Goal: Information Seeking & Learning: Stay updated

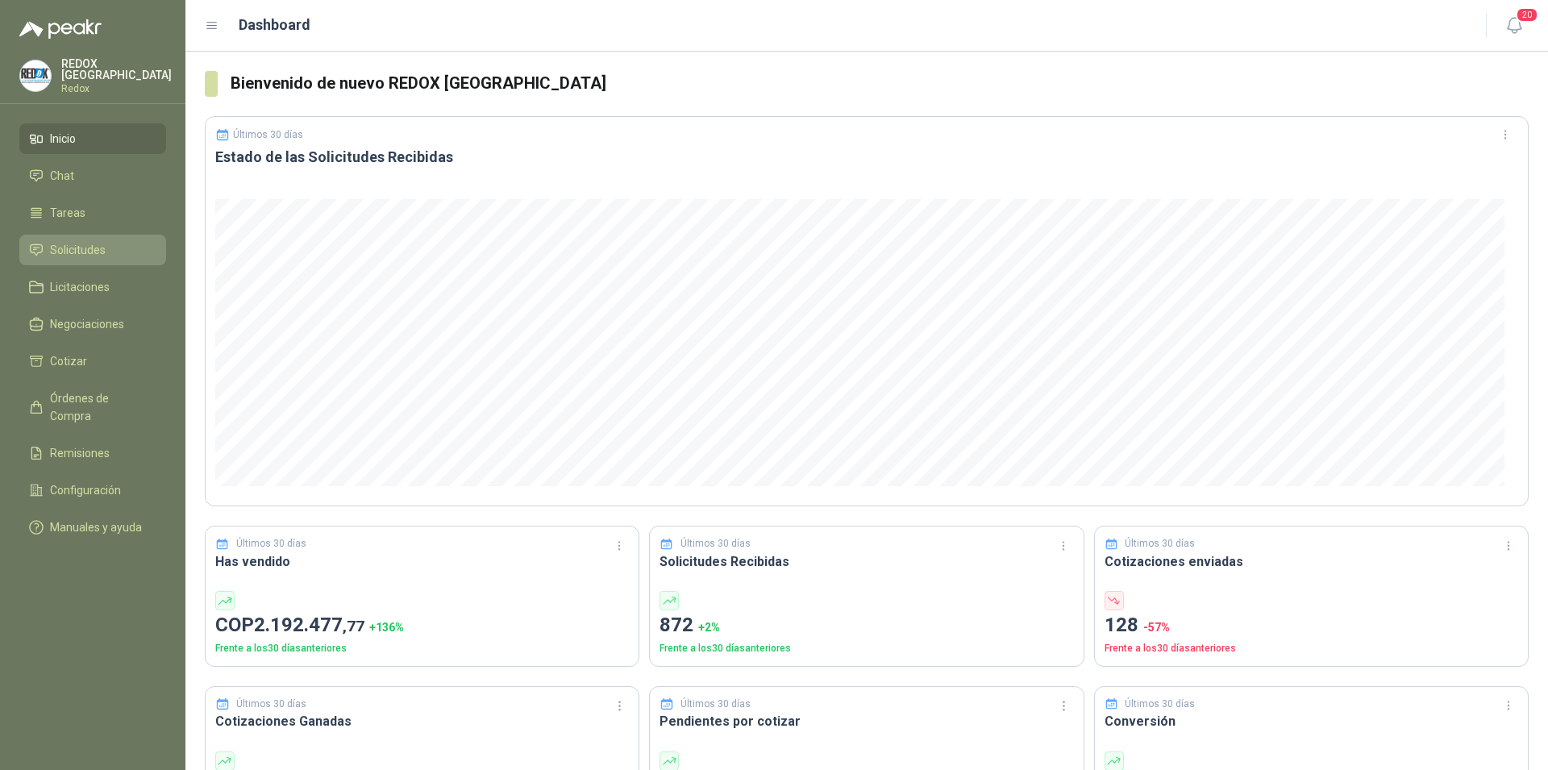
click at [81, 247] on span "Solicitudes" at bounding box center [78, 250] width 56 height 18
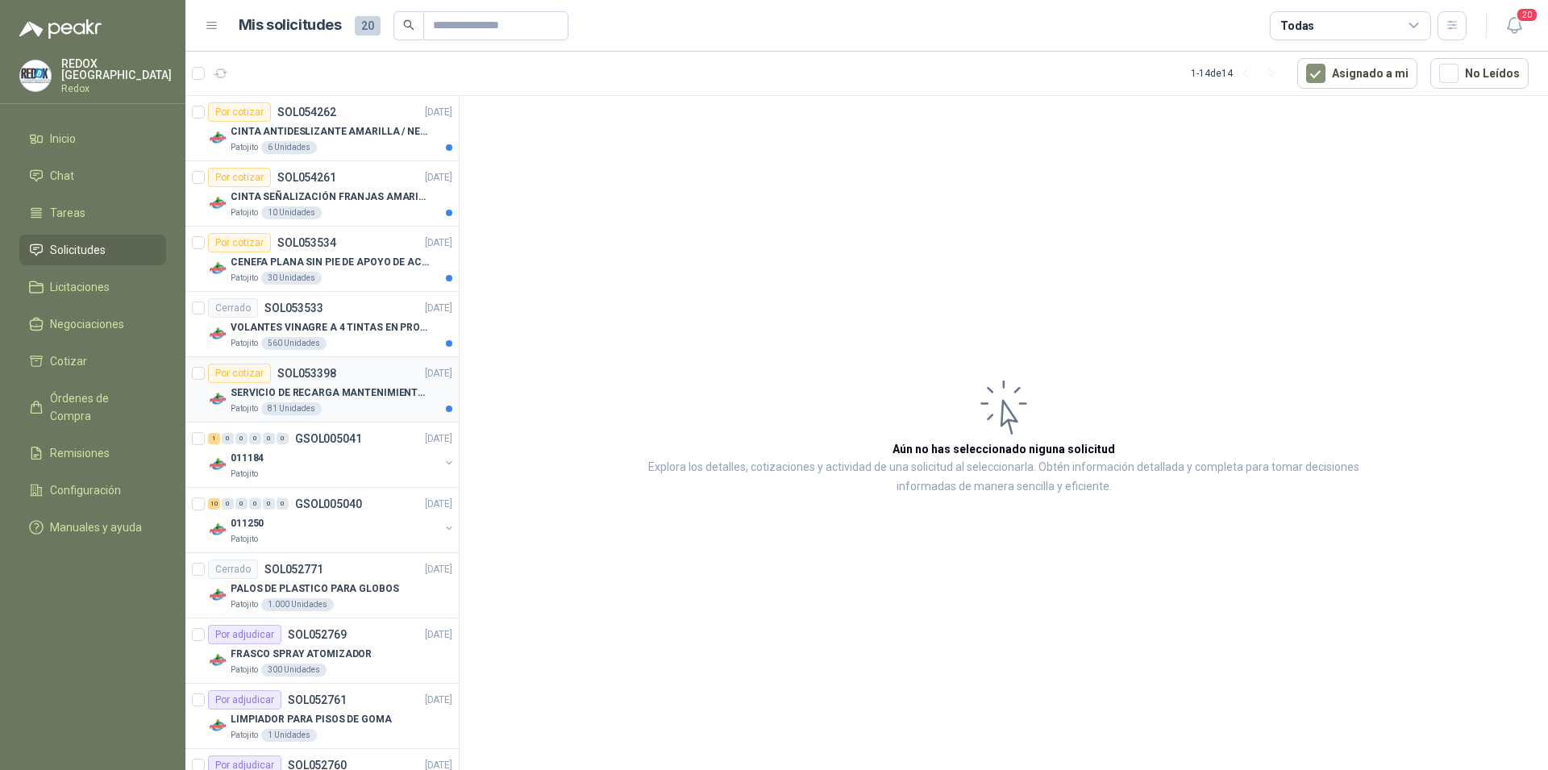
click at [365, 409] on div "Patojito 81 Unidades" at bounding box center [342, 408] width 222 height 13
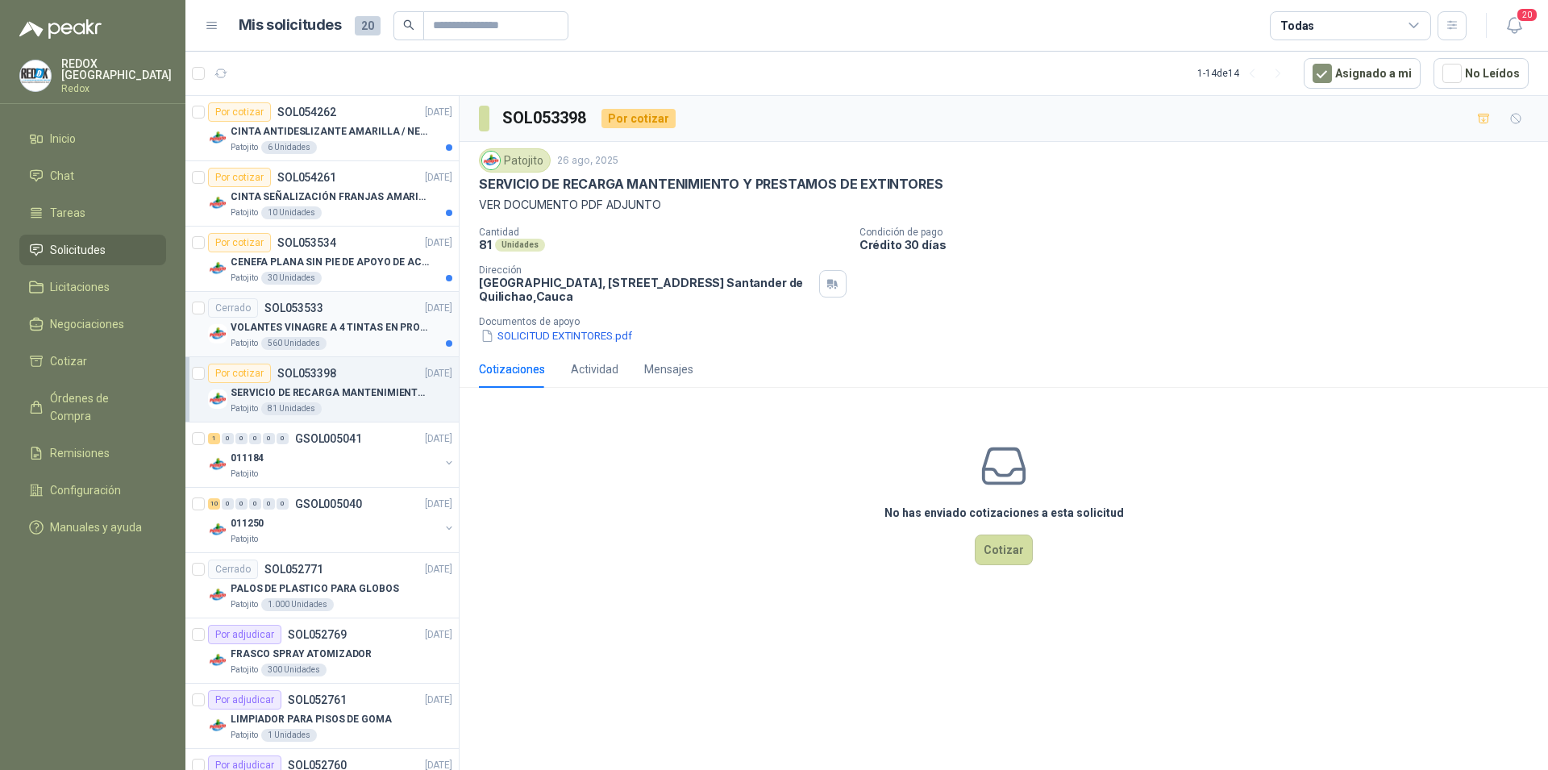
click at [335, 318] on div "VOLANTES VINAGRE A 4 TINTAS EN PROPALCOTE VER ARCHIVO ADJUNTO" at bounding box center [342, 327] width 222 height 19
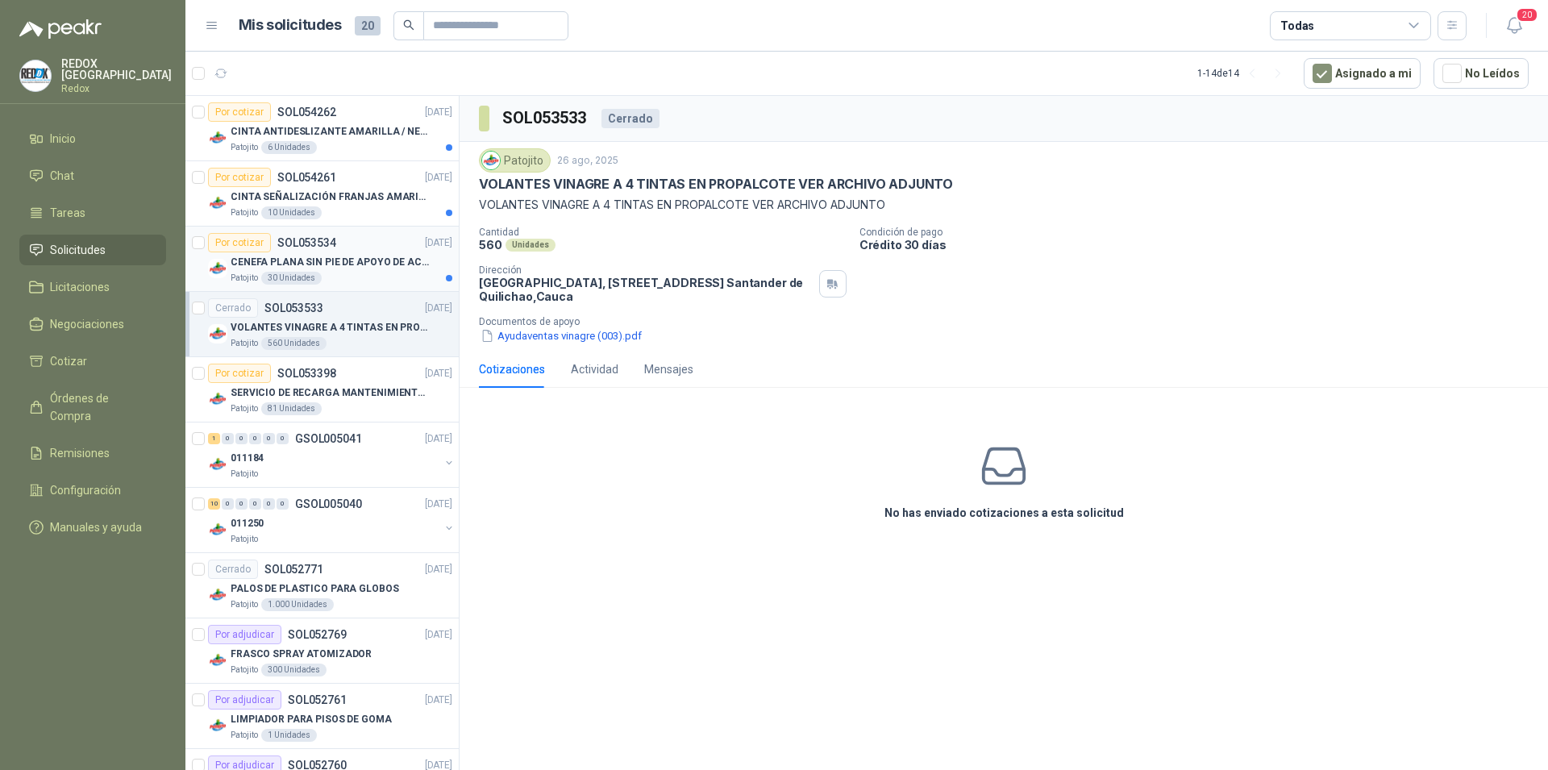
click at [306, 252] on div "Por cotizar SOL053534" at bounding box center [272, 242] width 128 height 19
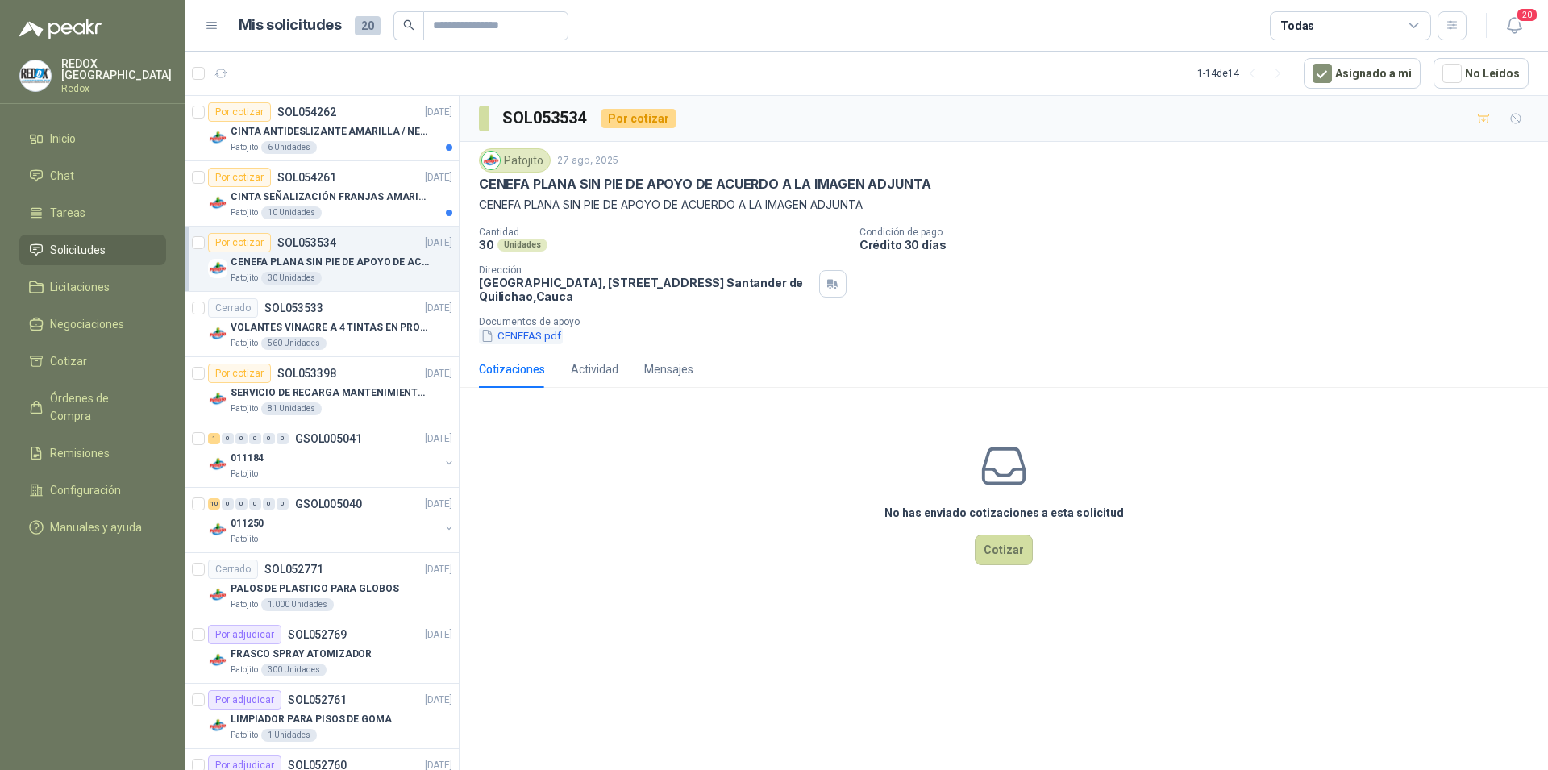
click at [501, 332] on button "CENEFAS.pdf" at bounding box center [521, 335] width 84 height 17
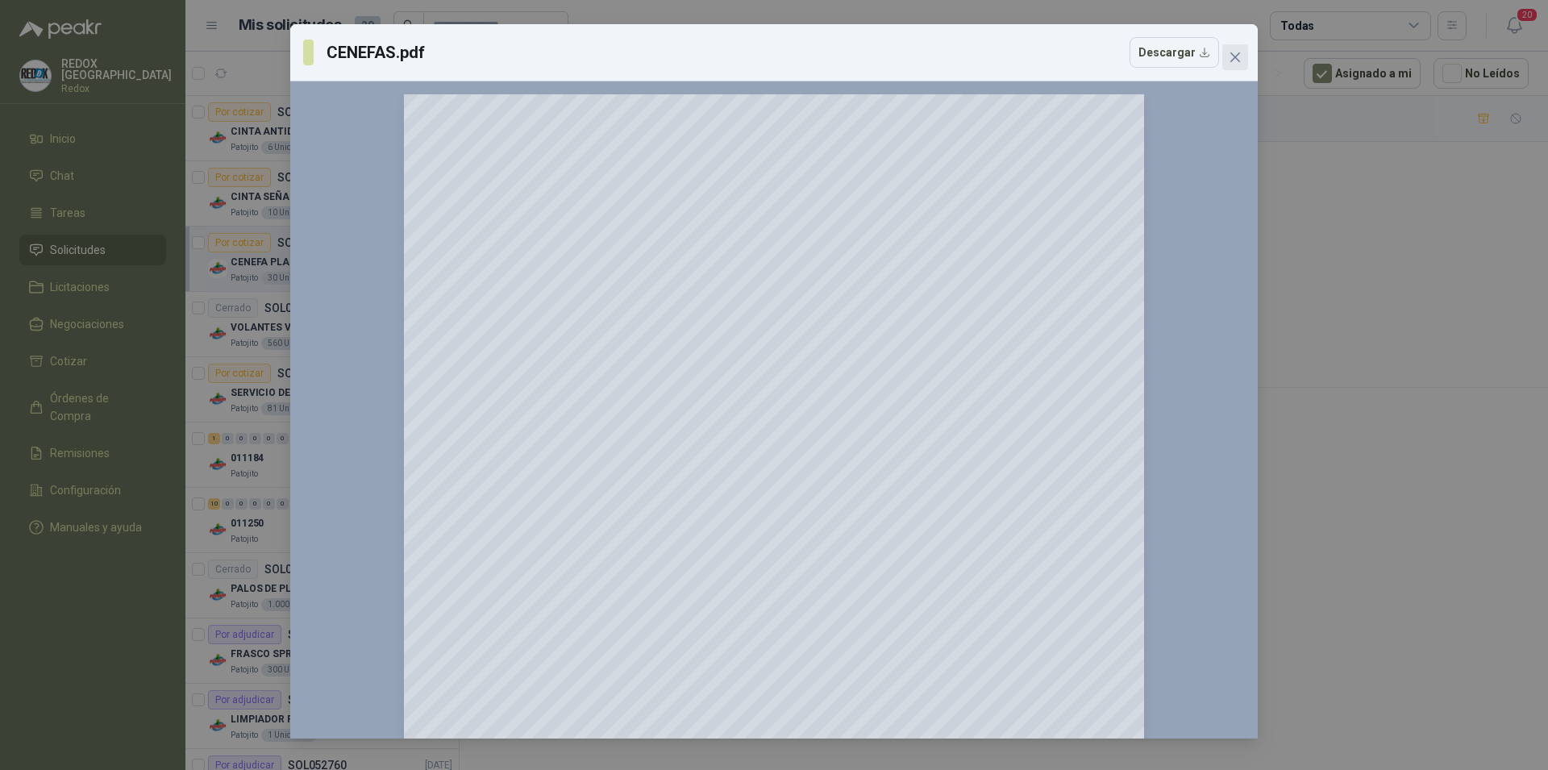
click at [1236, 57] on icon "close" at bounding box center [1235, 57] width 10 height 10
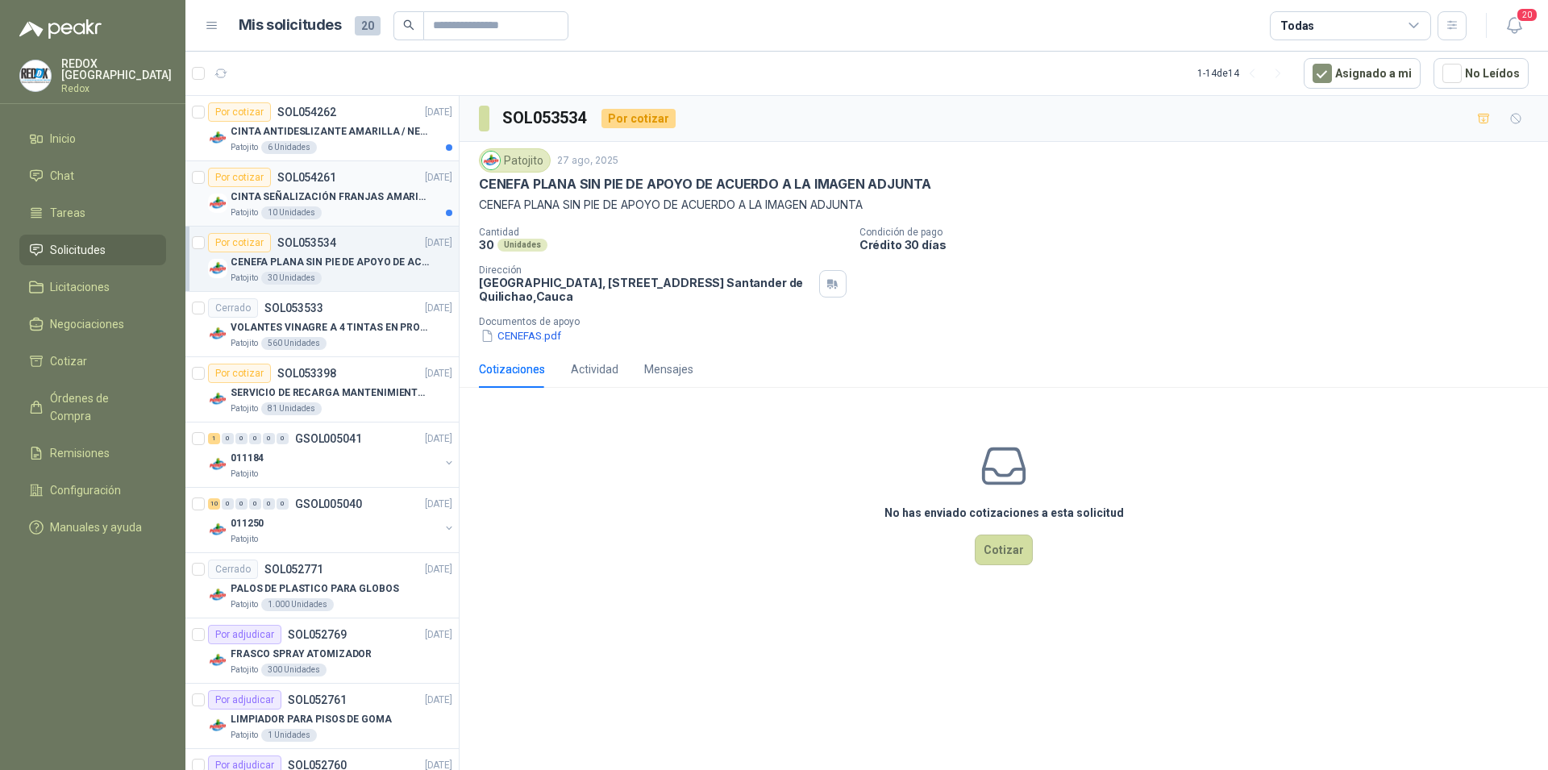
click at [367, 202] on p "CINTA SEÑALIZACIÓN FRANJAS AMARILLAS NEGRA" at bounding box center [331, 196] width 201 height 15
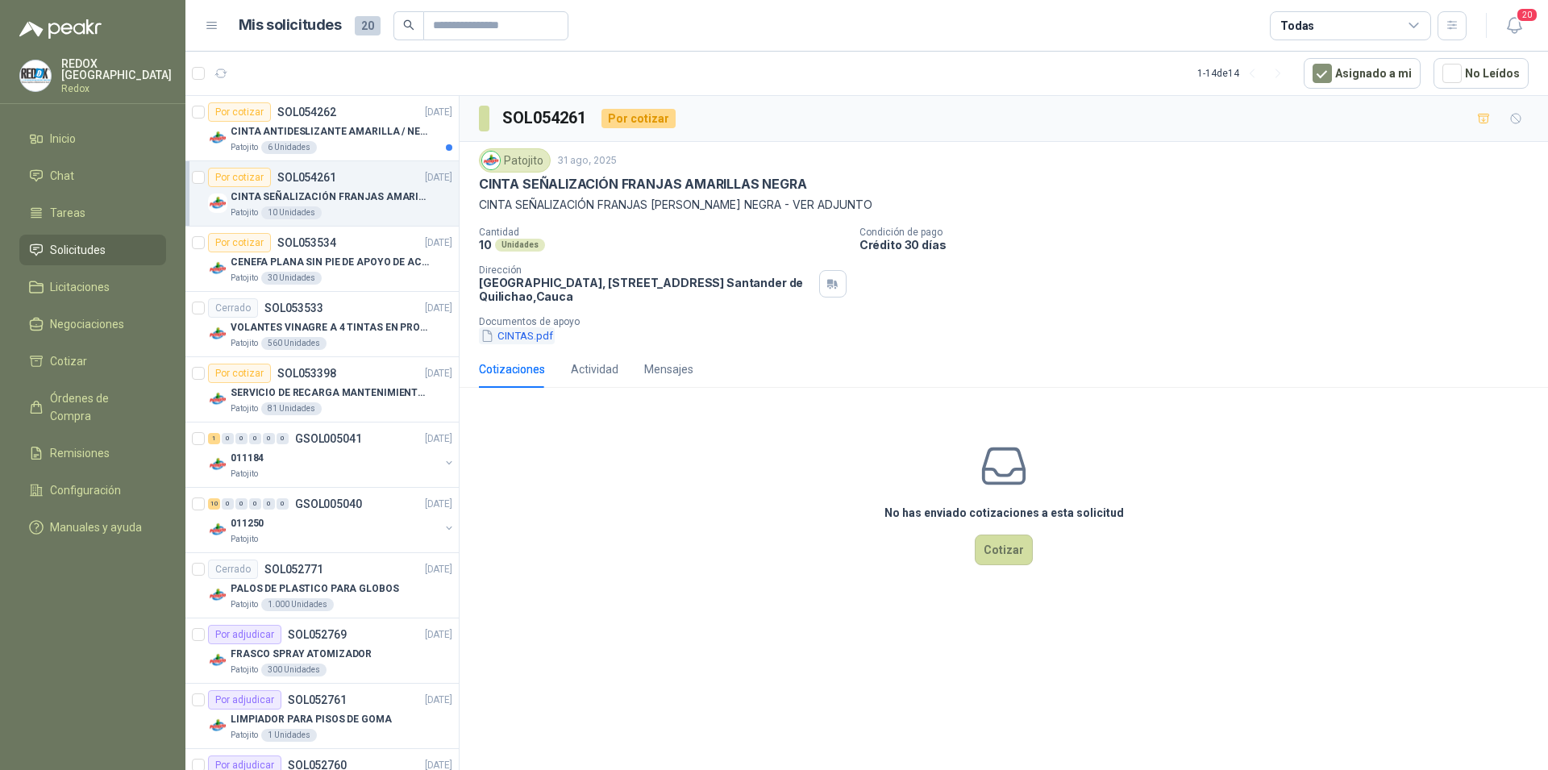
click at [515, 331] on button "CINTAS.pdf" at bounding box center [517, 335] width 76 height 17
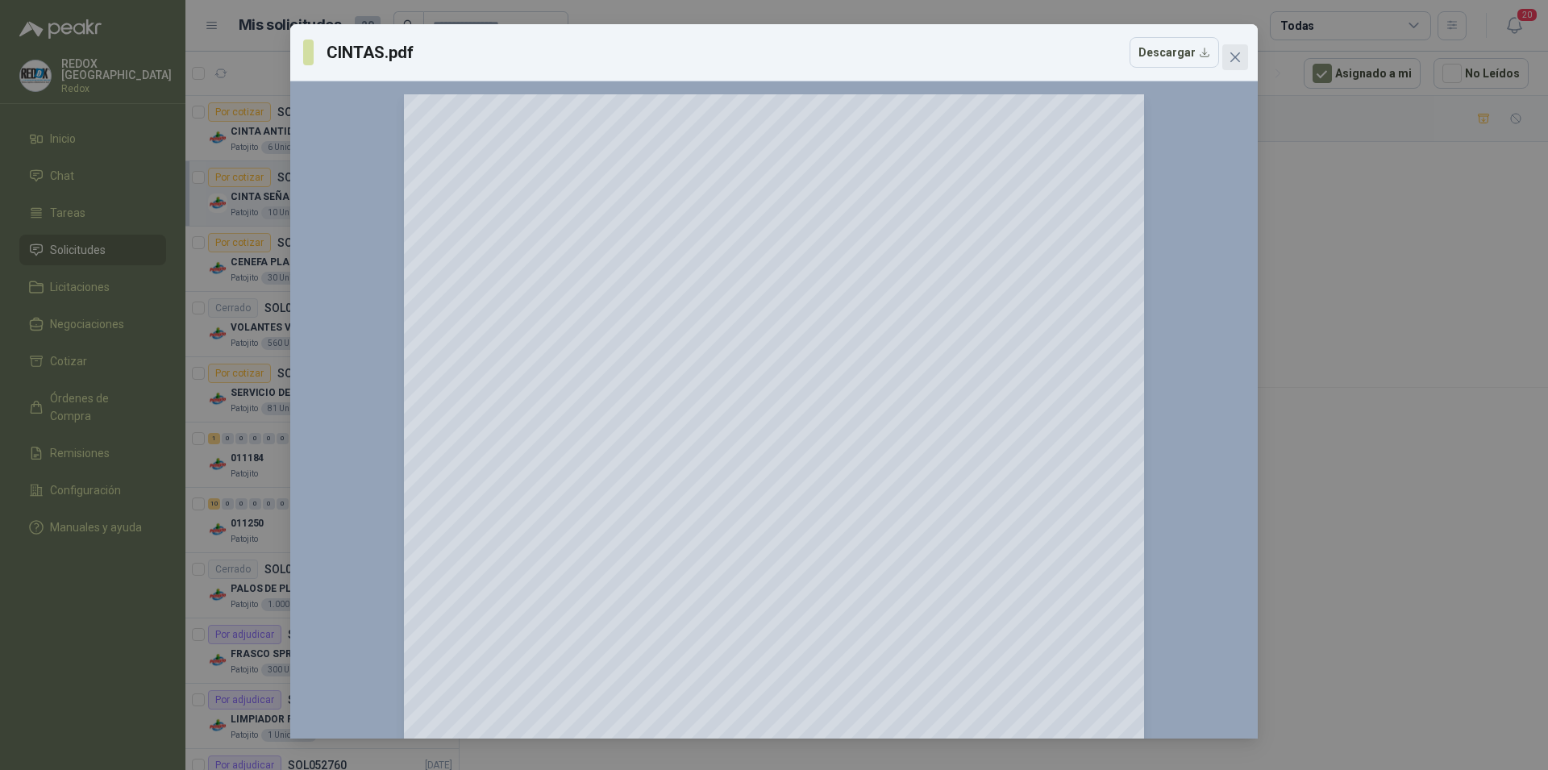
click at [1235, 52] on icon "close" at bounding box center [1234, 57] width 13 height 13
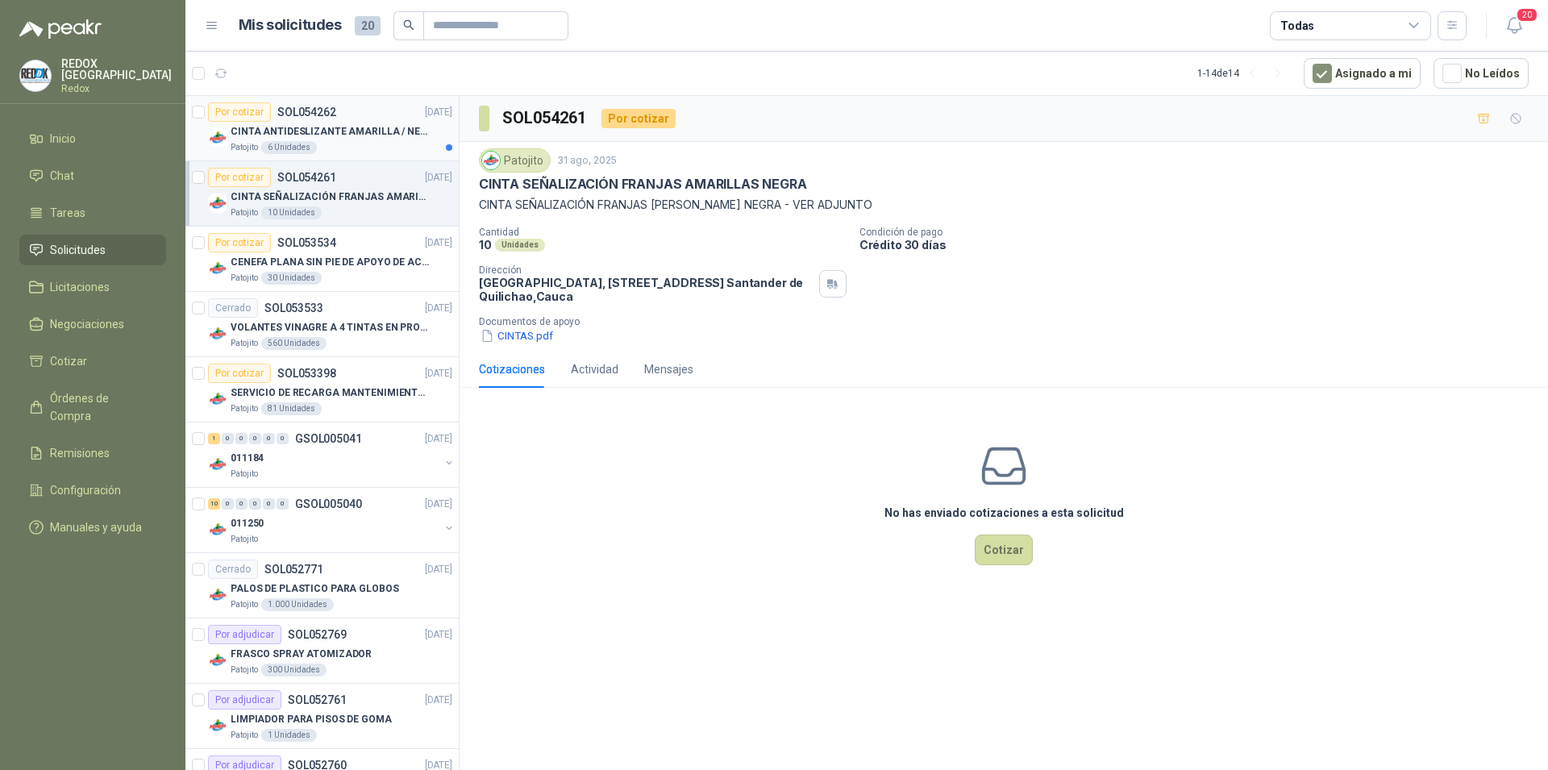
click at [331, 126] on p "CINTA ANTIDESLIZANTE AMARILLA / NEGRA" at bounding box center [331, 131] width 201 height 15
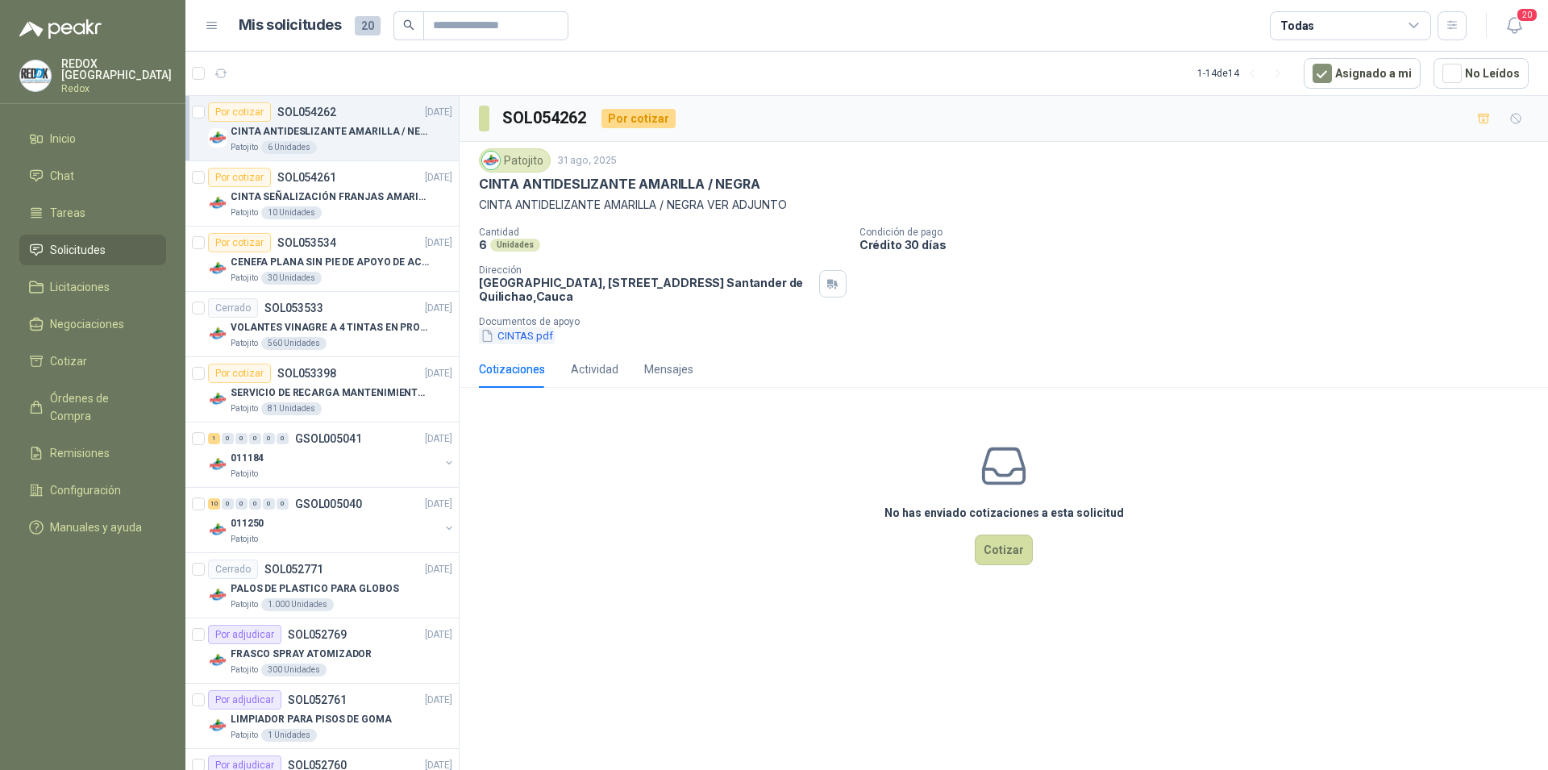
click at [524, 339] on button "CINTAS.pdf" at bounding box center [517, 335] width 76 height 17
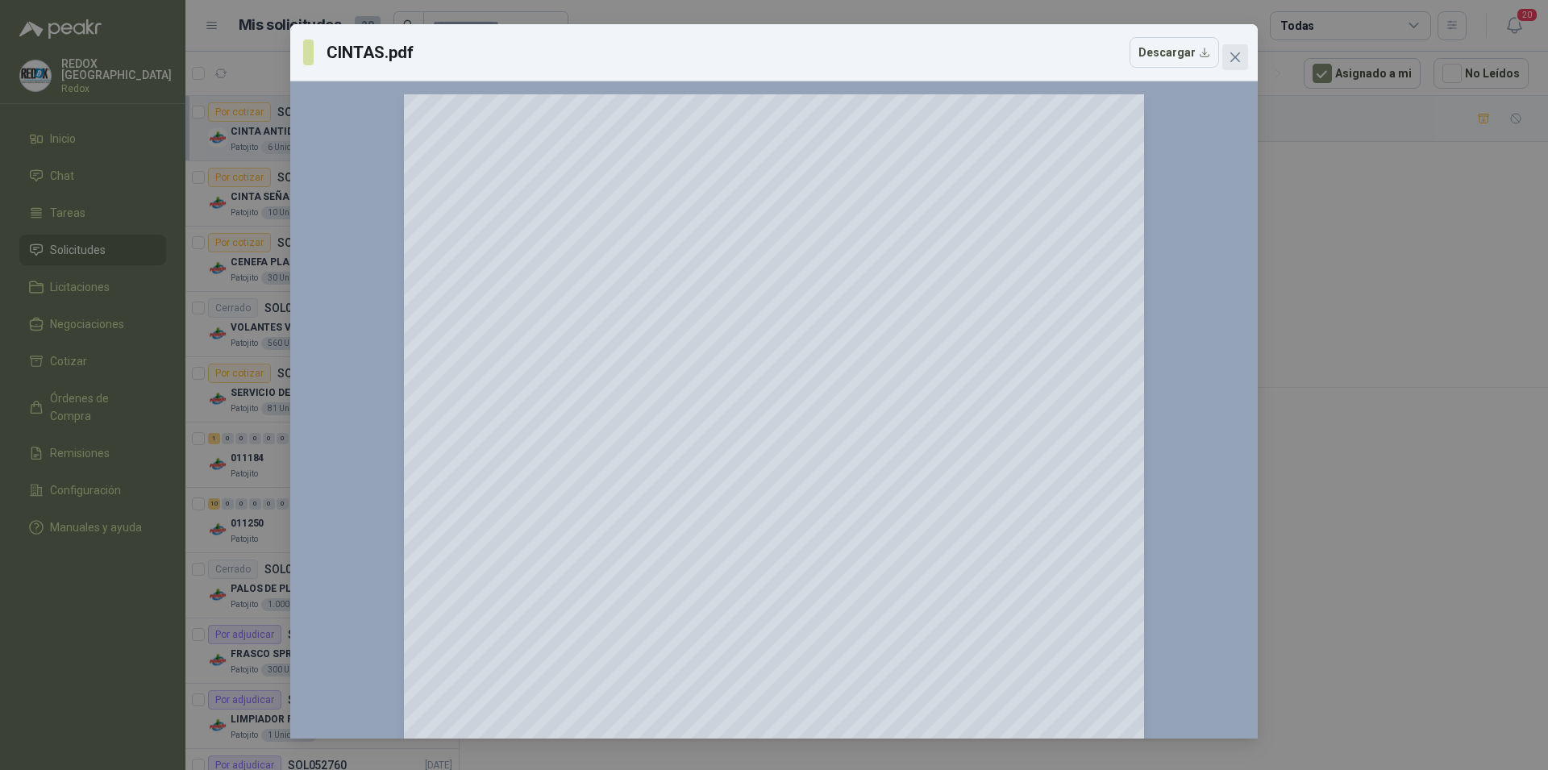
click at [1238, 59] on icon "close" at bounding box center [1234, 57] width 13 height 13
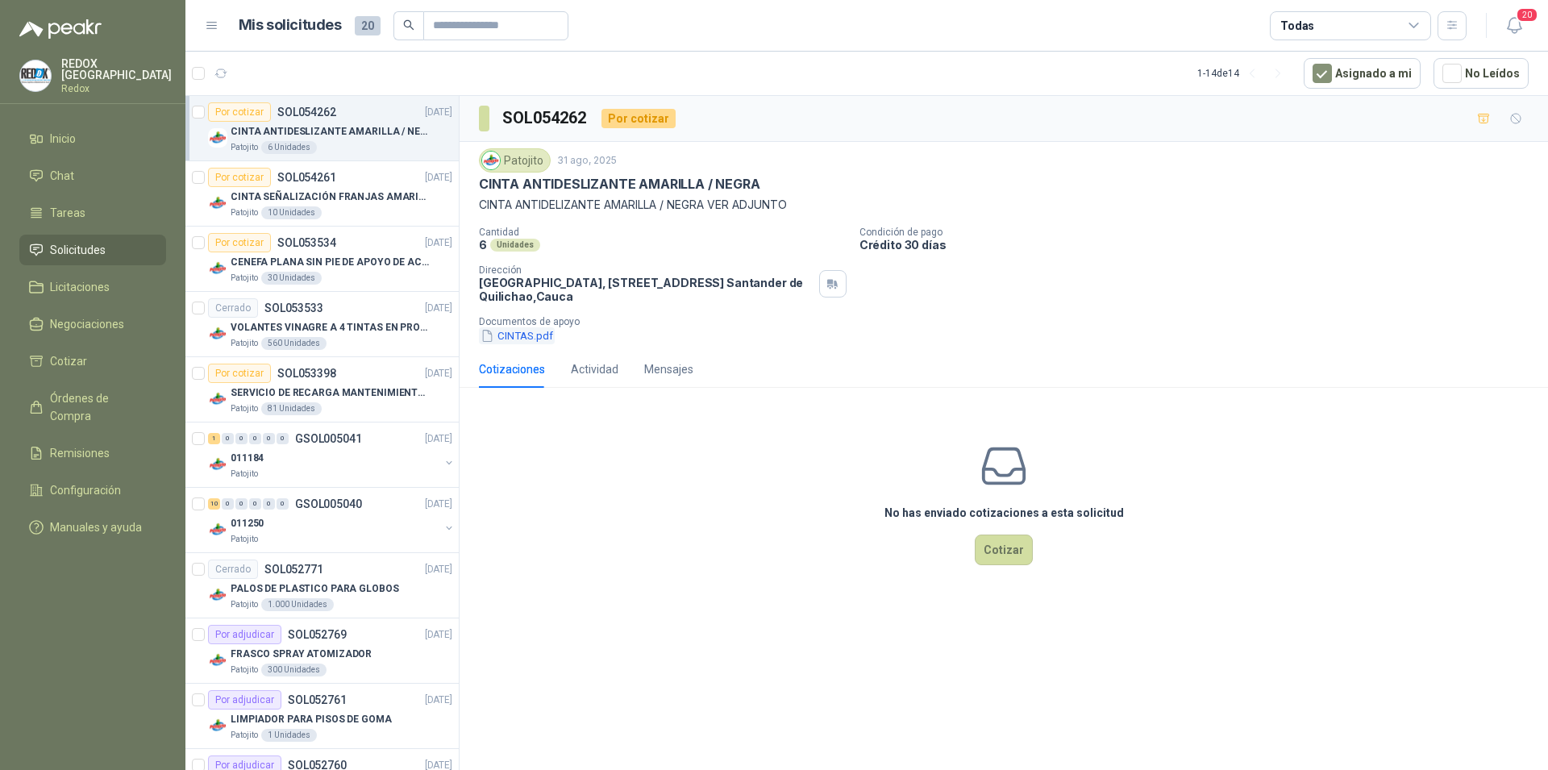
click at [514, 333] on button "CINTAS.pdf" at bounding box center [517, 335] width 76 height 17
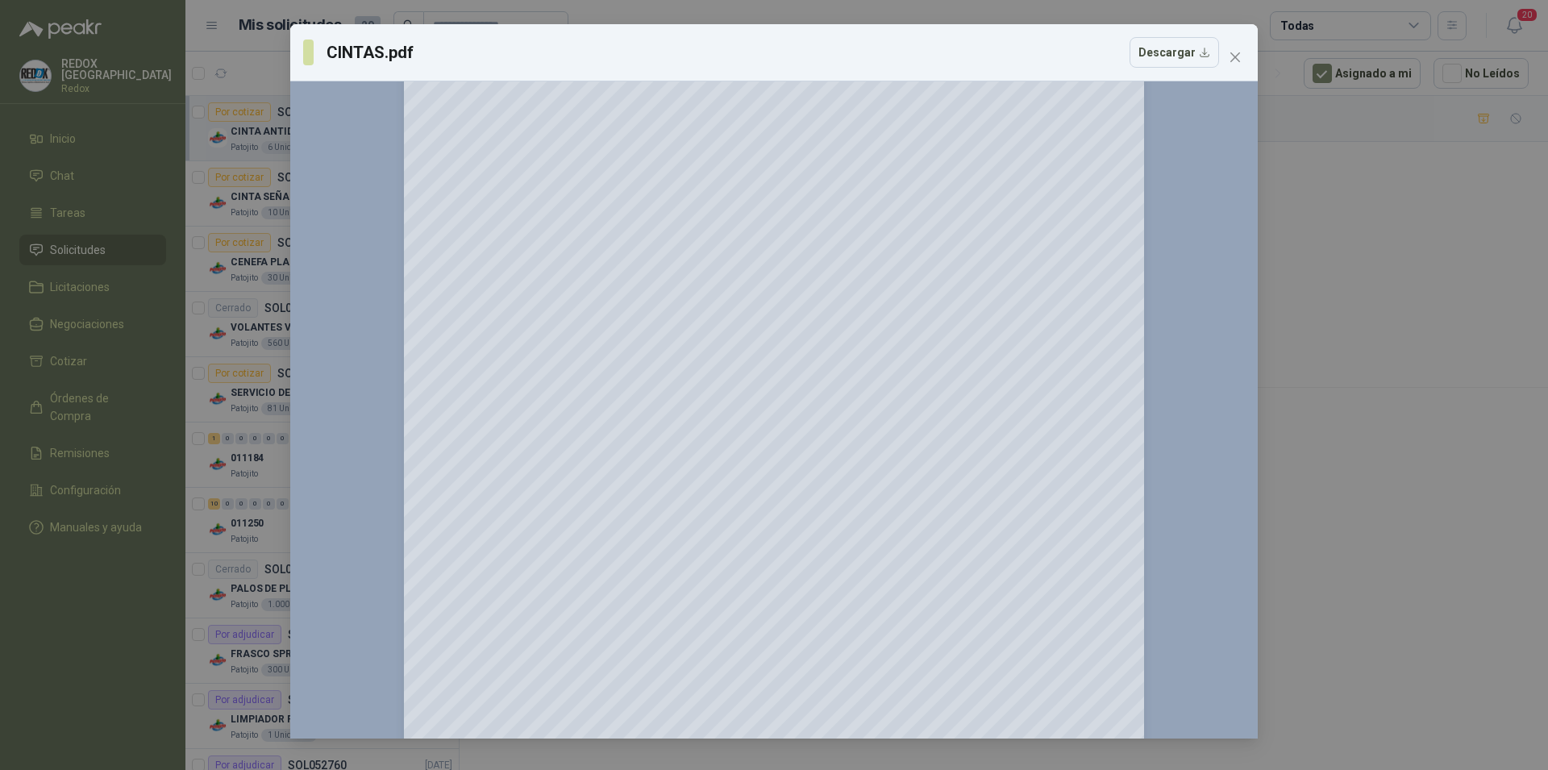
scroll to position [82, 0]
click at [1388, 476] on div "CINTAS.pdf Descargar 150 %" at bounding box center [774, 385] width 1548 height 770
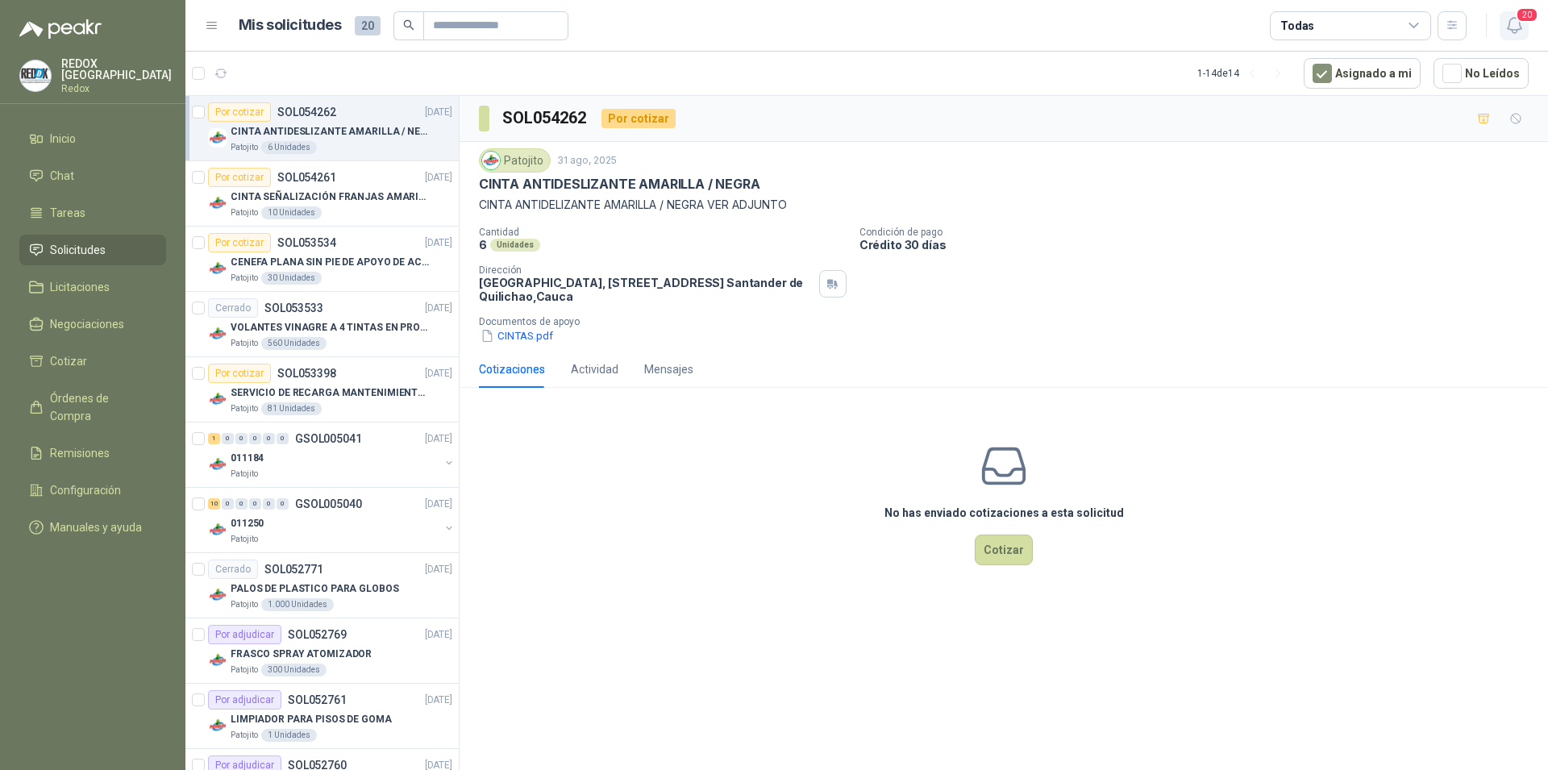
click at [1512, 27] on icon "button" at bounding box center [1514, 25] width 20 height 20
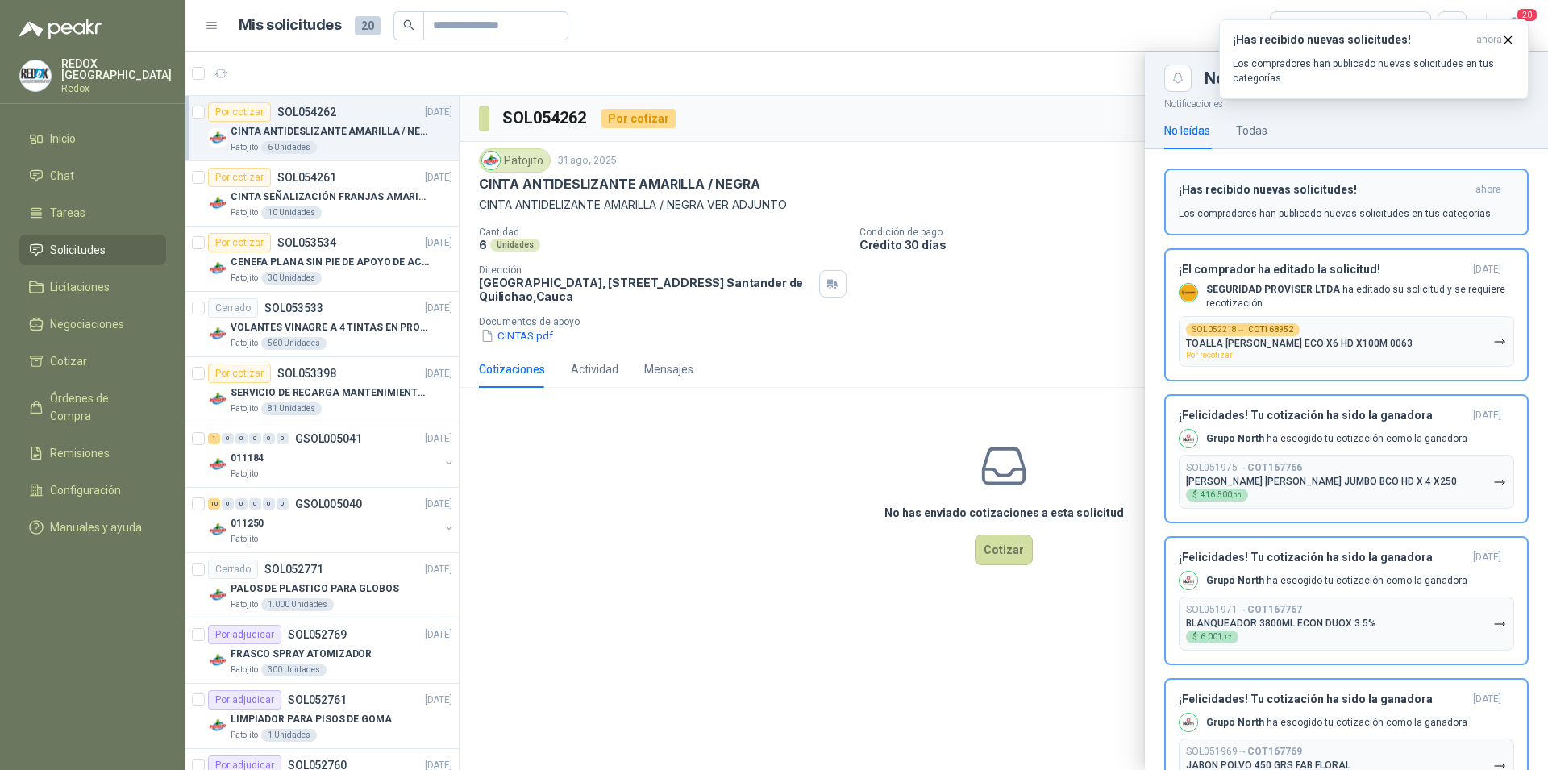
click at [1345, 219] on p "Los compradores han publicado nuevas solicitudes en tus categorías." at bounding box center [1336, 213] width 314 height 15
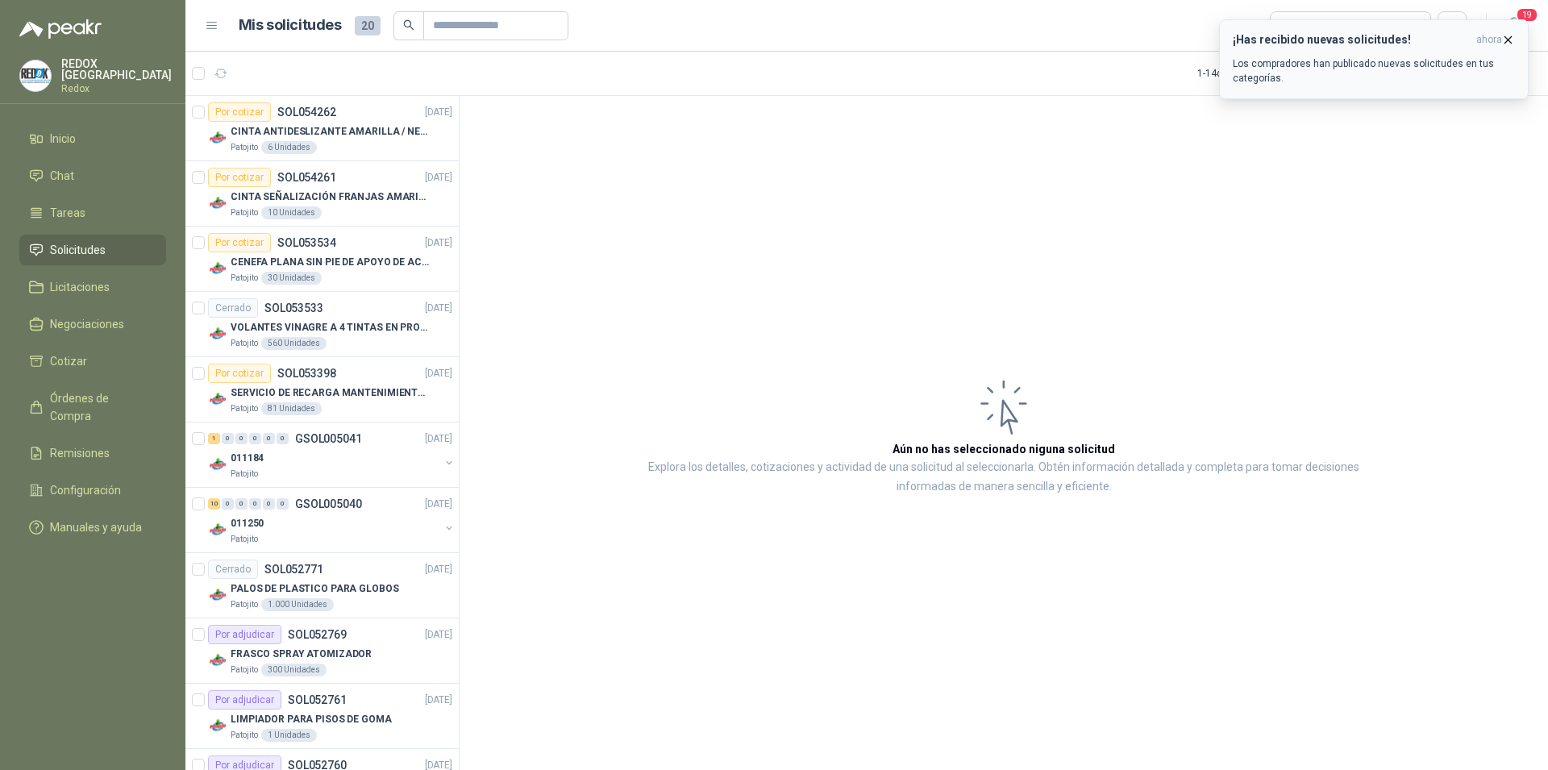
click at [1514, 36] on icon "button" at bounding box center [1508, 40] width 14 height 14
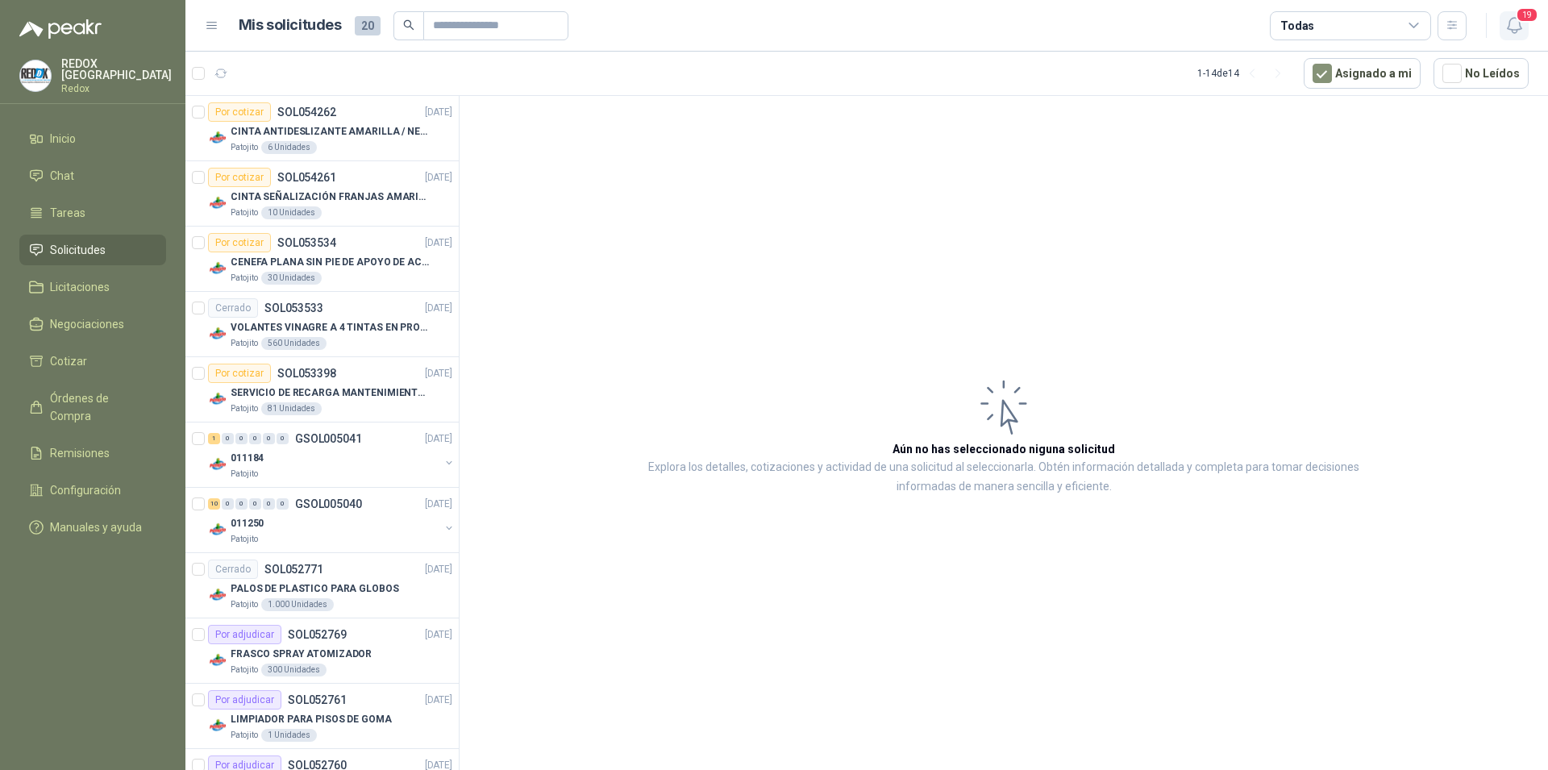
click at [1525, 18] on span "19" at bounding box center [1526, 14] width 23 height 15
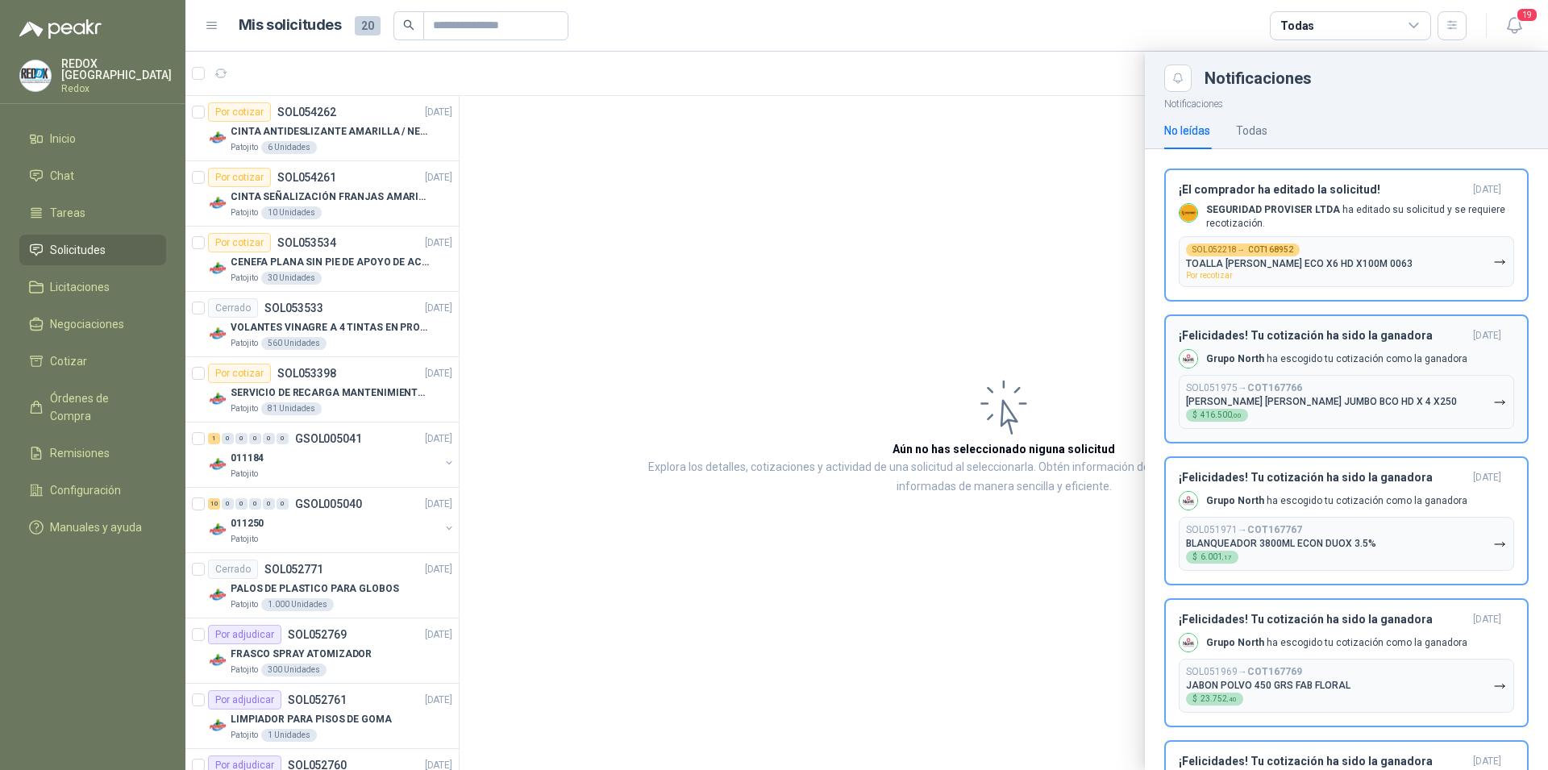
click at [1374, 351] on div "¡Felicidades! Tu cotización ha sido la ganadora [DATE] Grupo North ha escogido …" at bounding box center [1346, 379] width 335 height 100
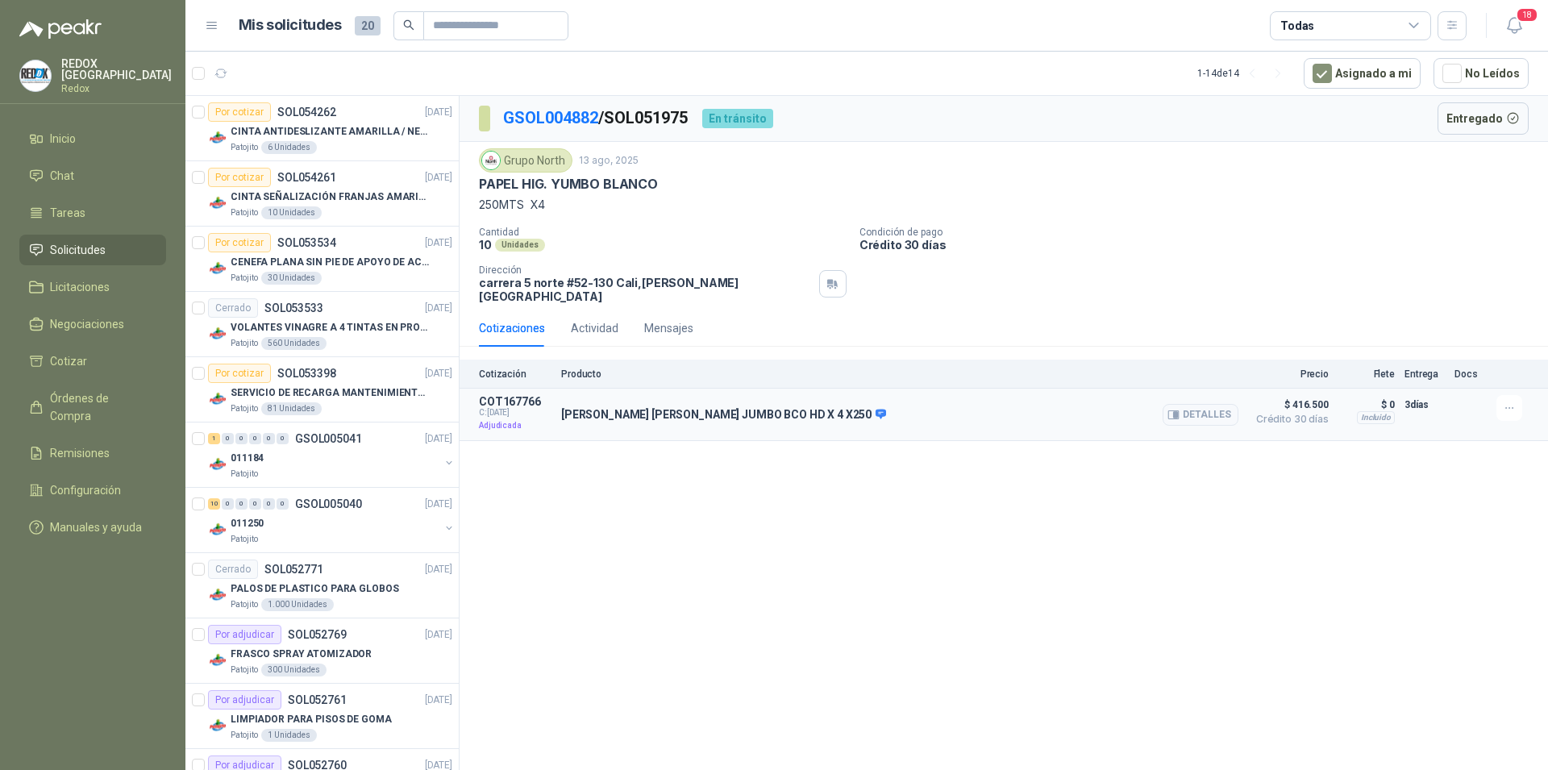
click at [1003, 409] on div "[PERSON_NAME] [PERSON_NAME] JUMBO BCO HD X 4 X250 Detalles" at bounding box center [899, 414] width 677 height 39
click at [1511, 18] on icon "button" at bounding box center [1514, 25] width 20 height 20
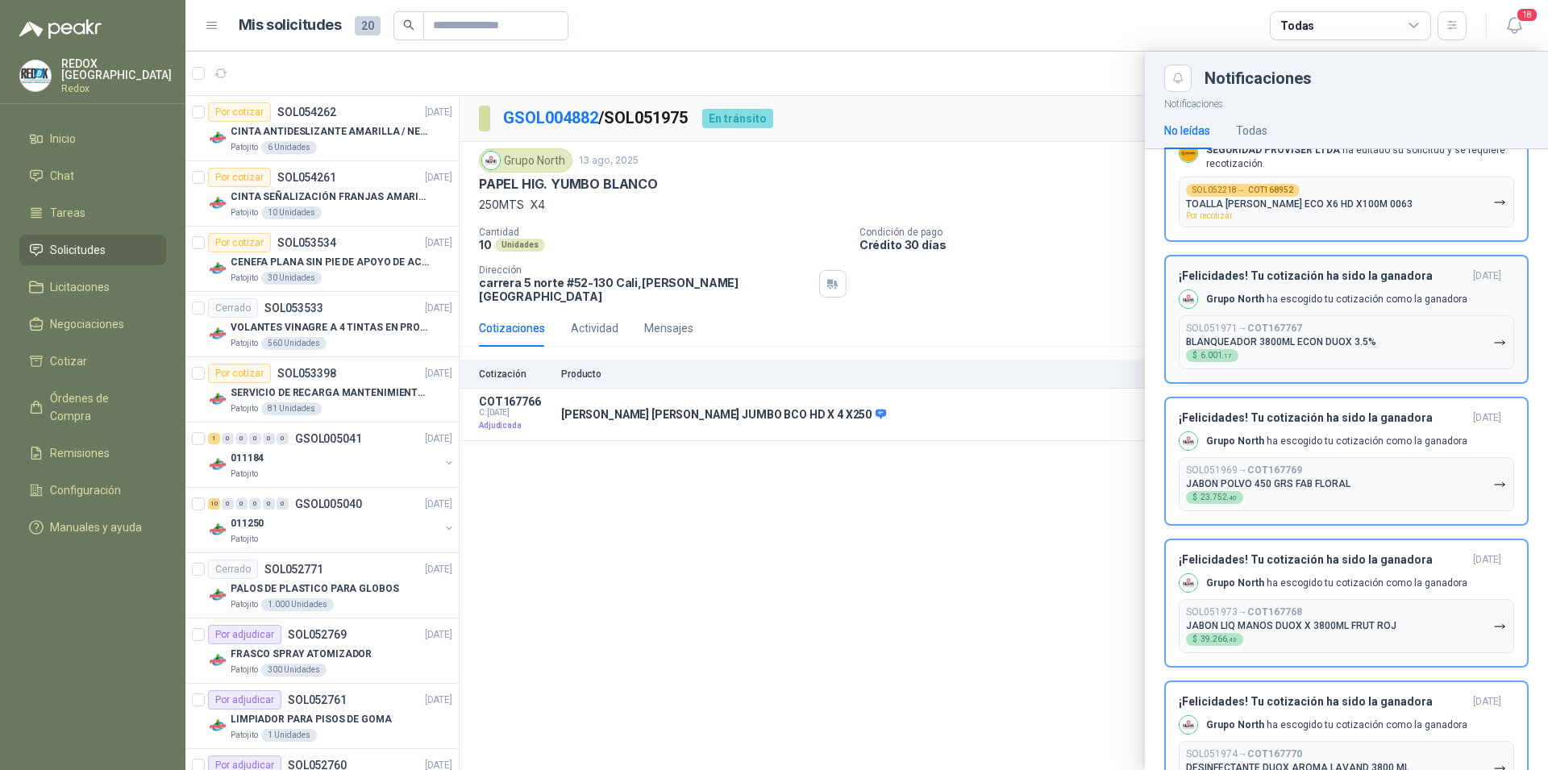
scroll to position [82, 0]
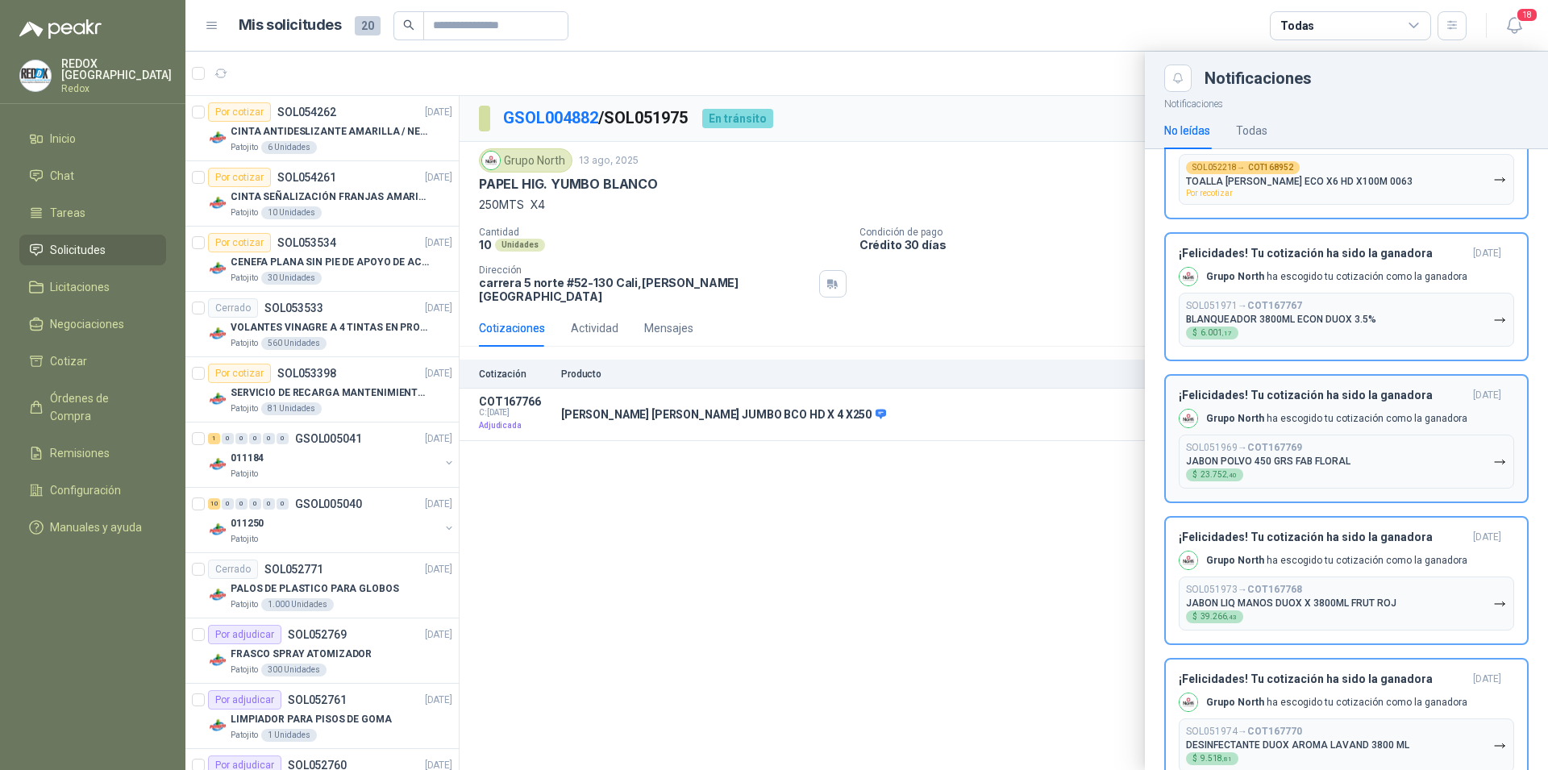
click at [1354, 418] on p "Grupo North ha escogido tu cotización como la ganadora" at bounding box center [1336, 419] width 261 height 14
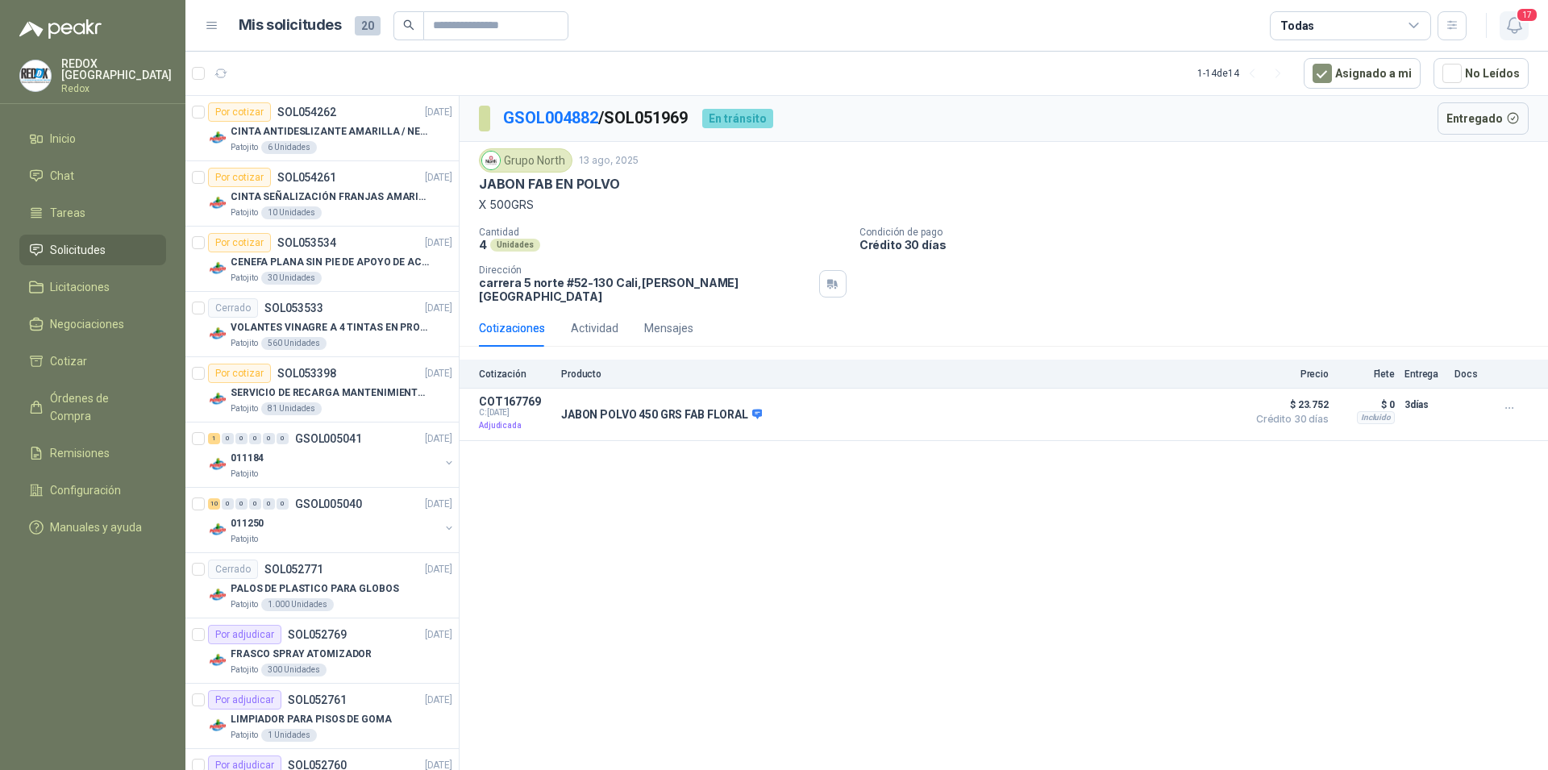
click at [1513, 24] on icon "button" at bounding box center [1514, 25] width 20 height 20
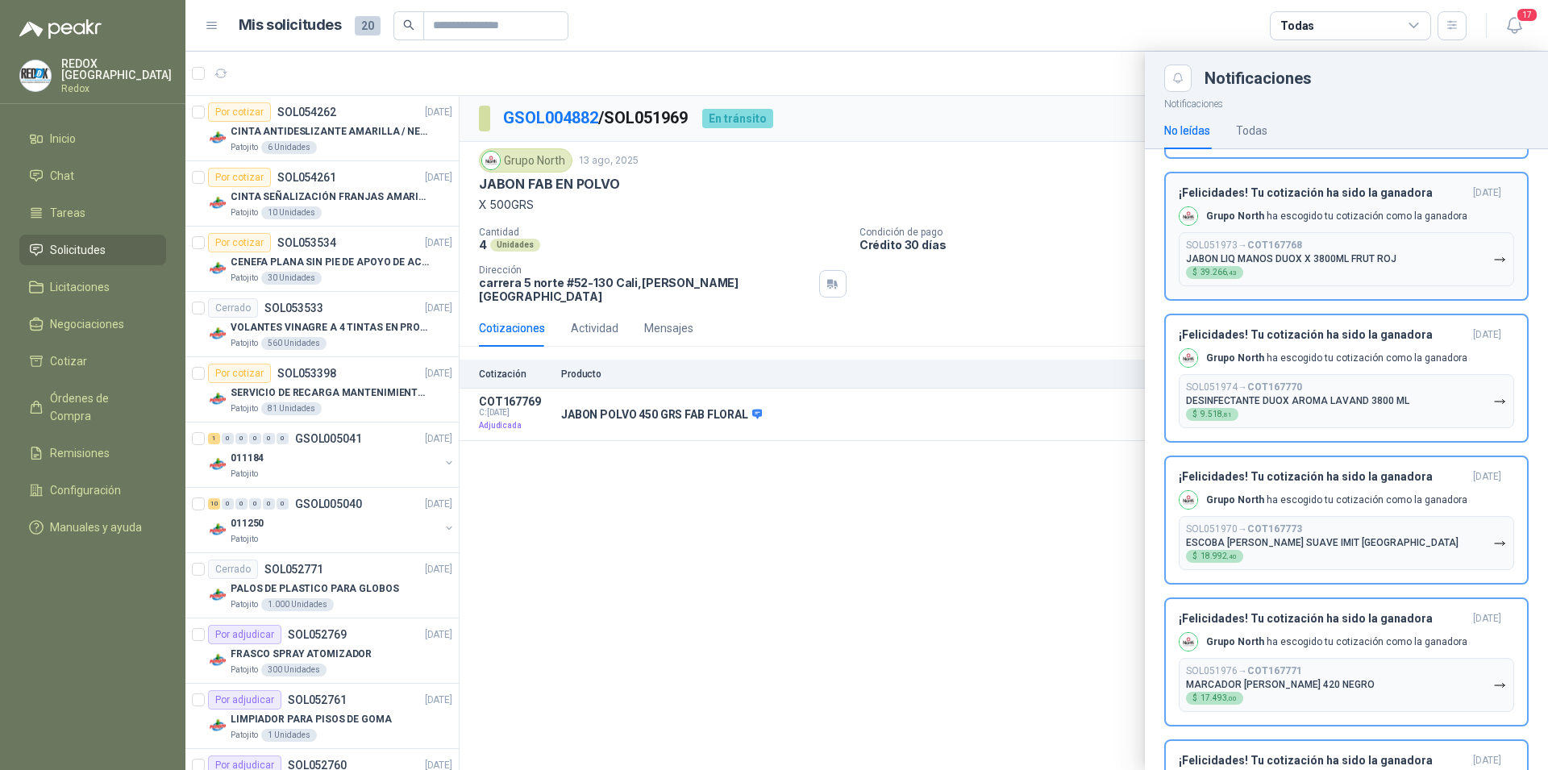
scroll to position [329, 0]
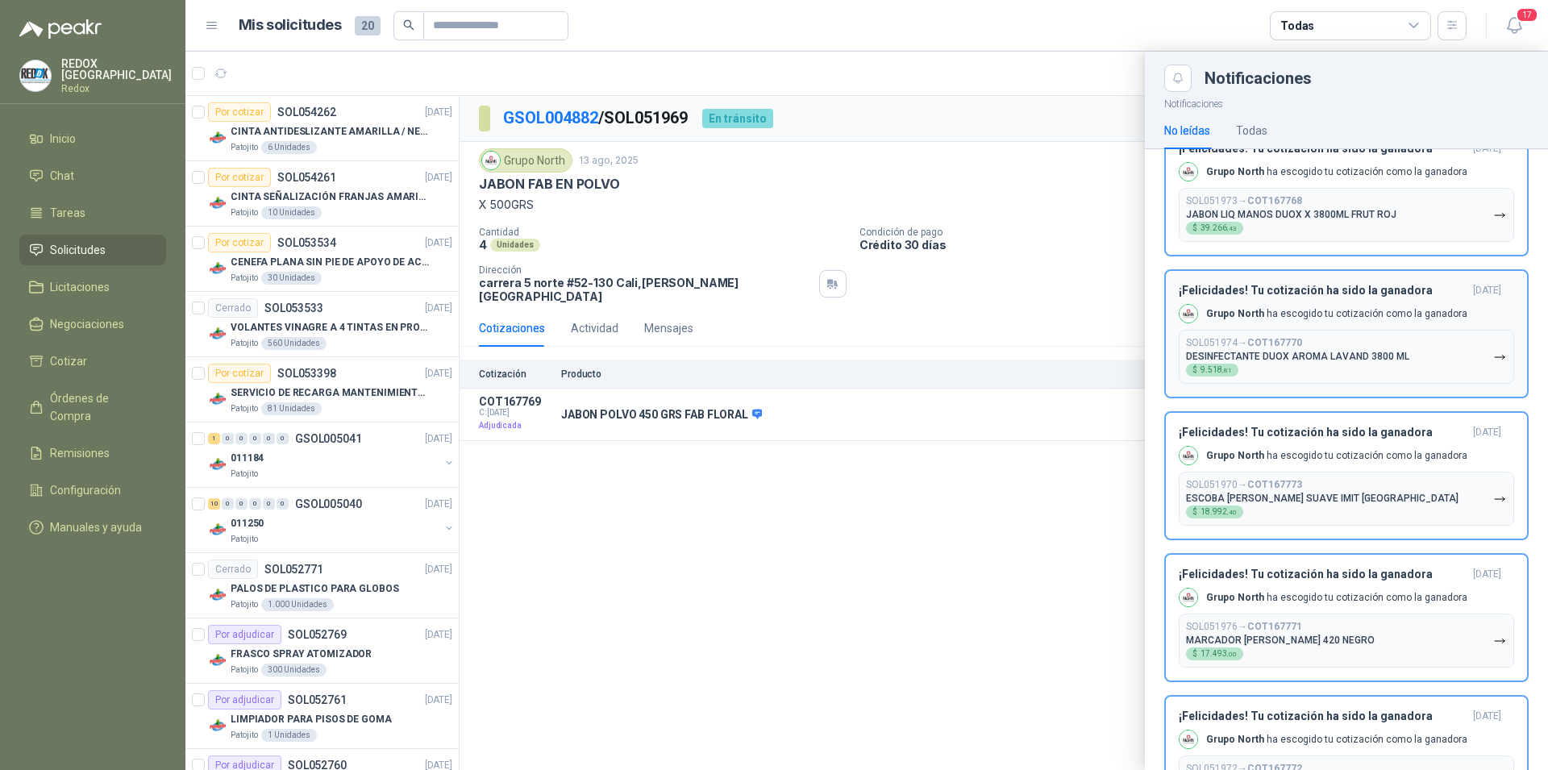
click at [1328, 321] on p "Grupo North ha escogido tu cotización como la ganadora" at bounding box center [1336, 314] width 261 height 14
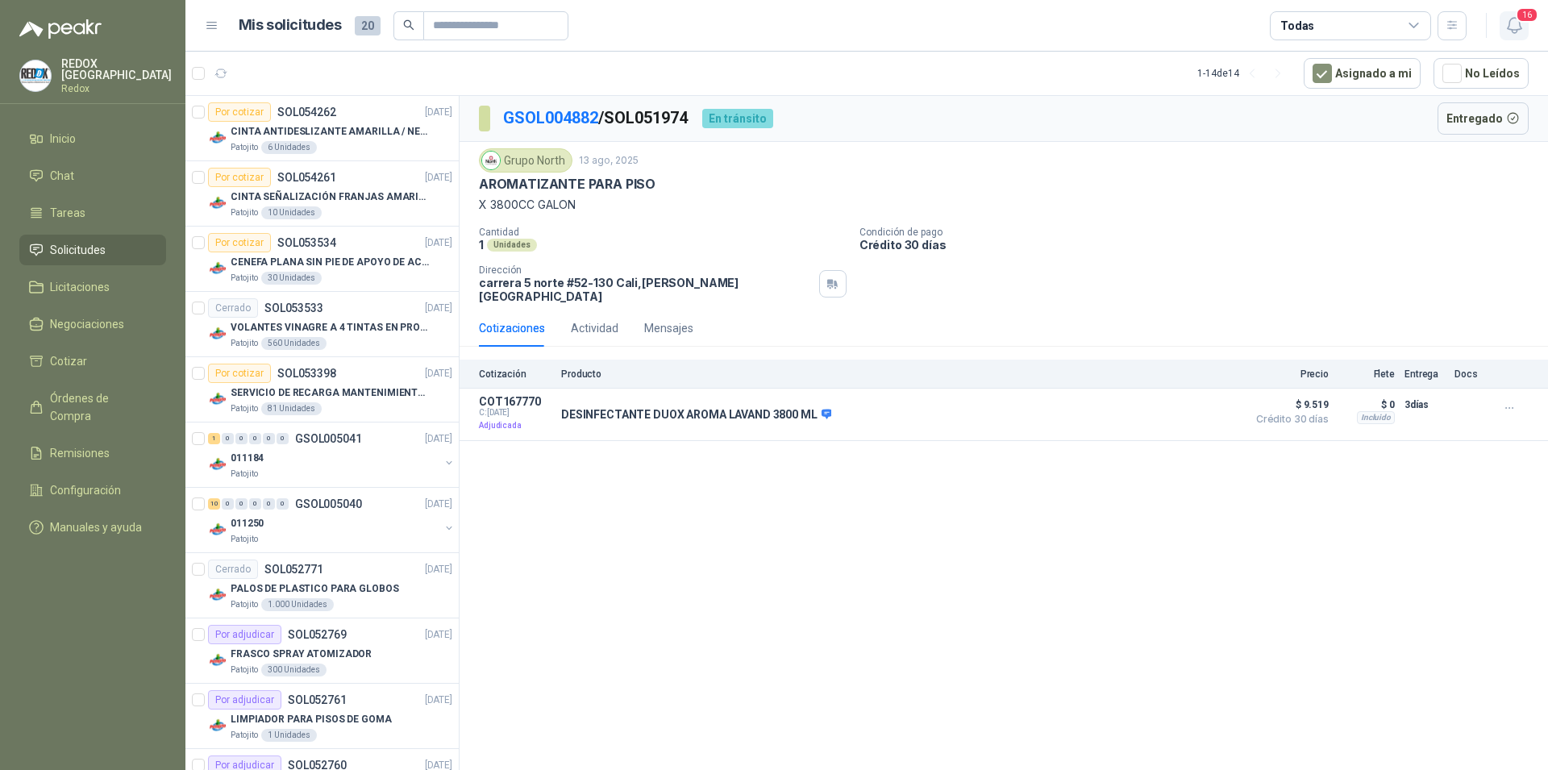
click at [1514, 31] on icon "button" at bounding box center [1514, 25] width 14 height 15
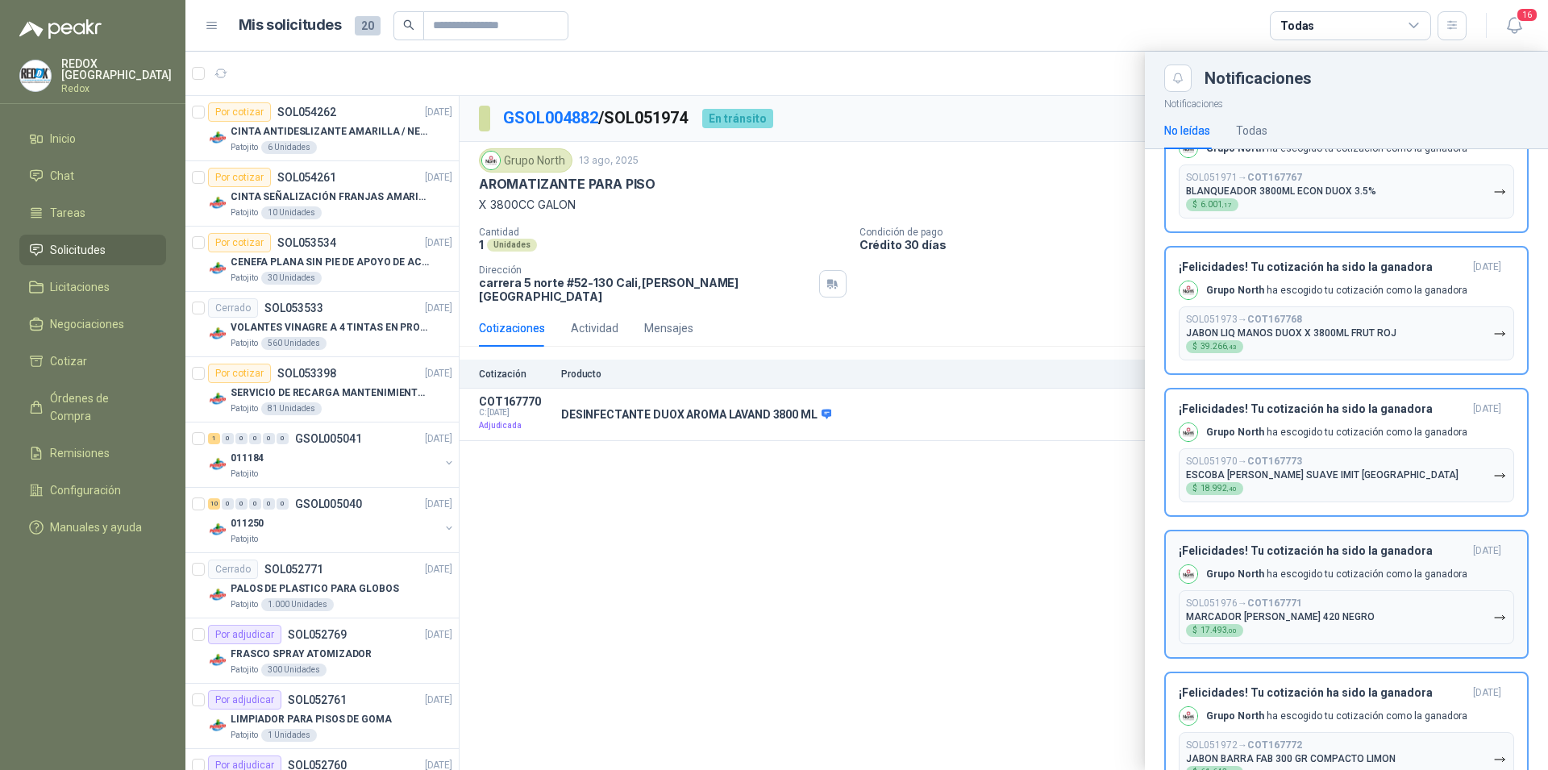
scroll to position [329, 0]
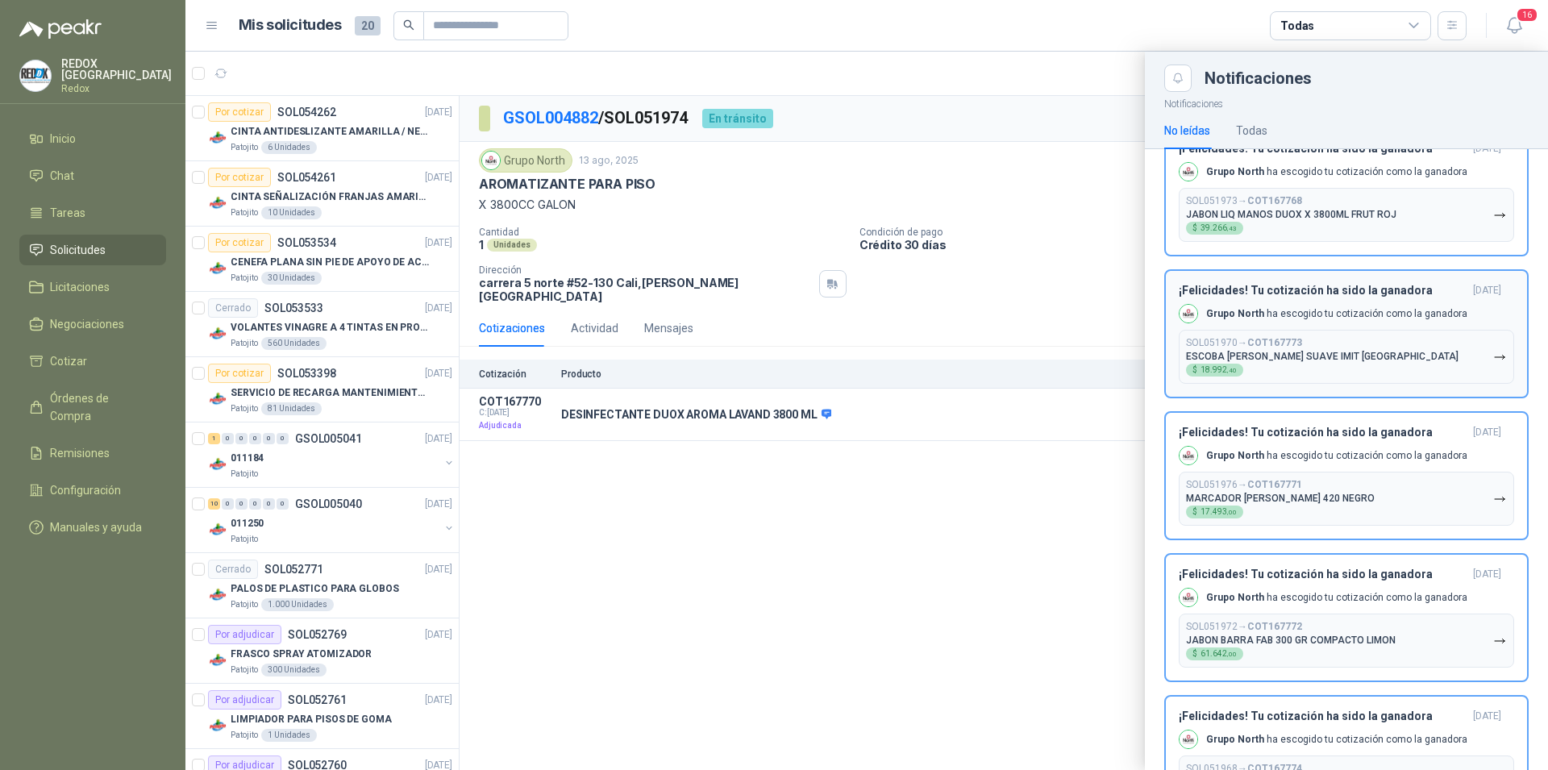
click at [1387, 322] on div "Grupo North ha escogido tu cotización como la ganadora" at bounding box center [1323, 313] width 289 height 19
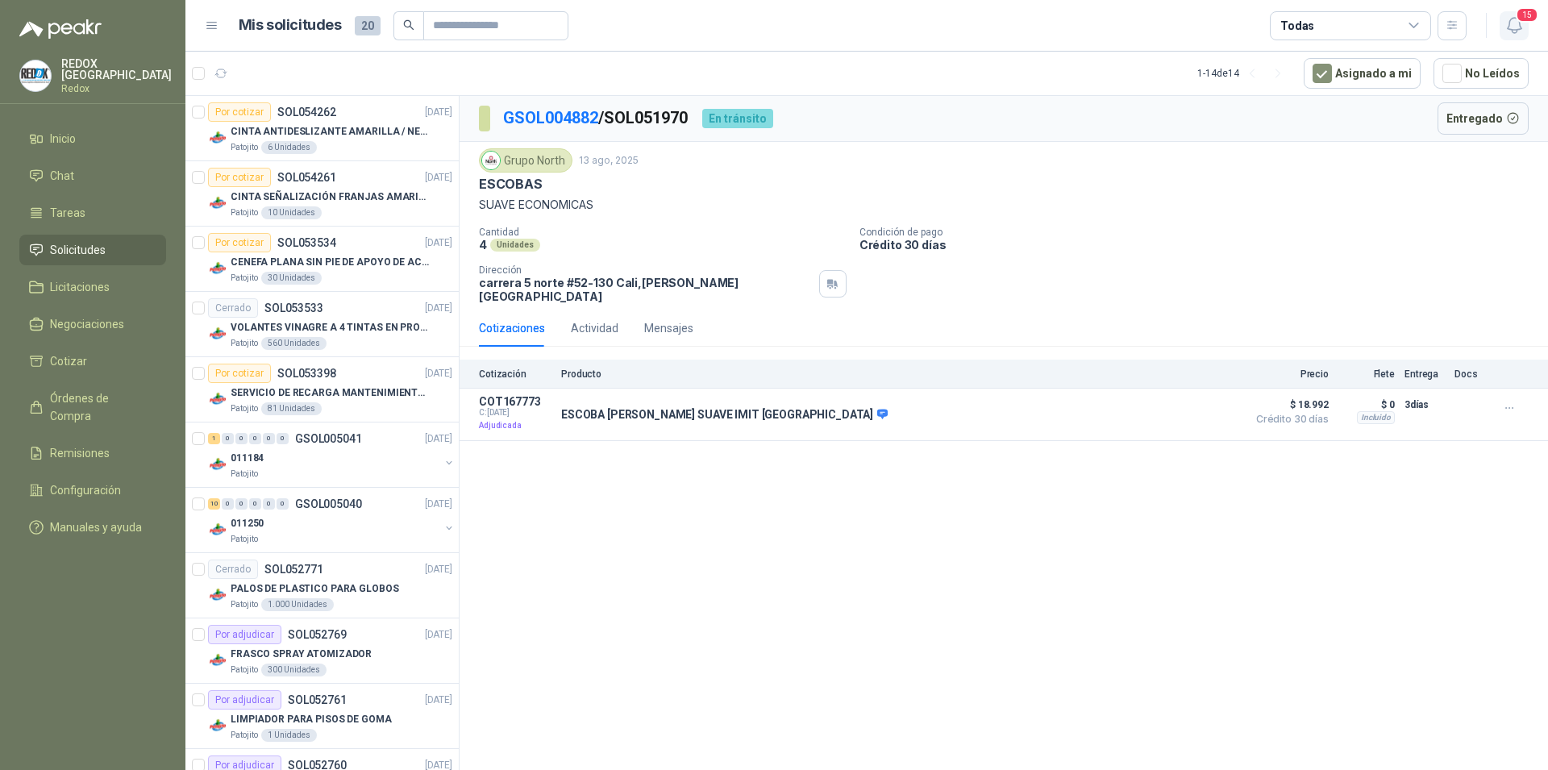
click at [1519, 28] on icon "button" at bounding box center [1514, 25] width 14 height 15
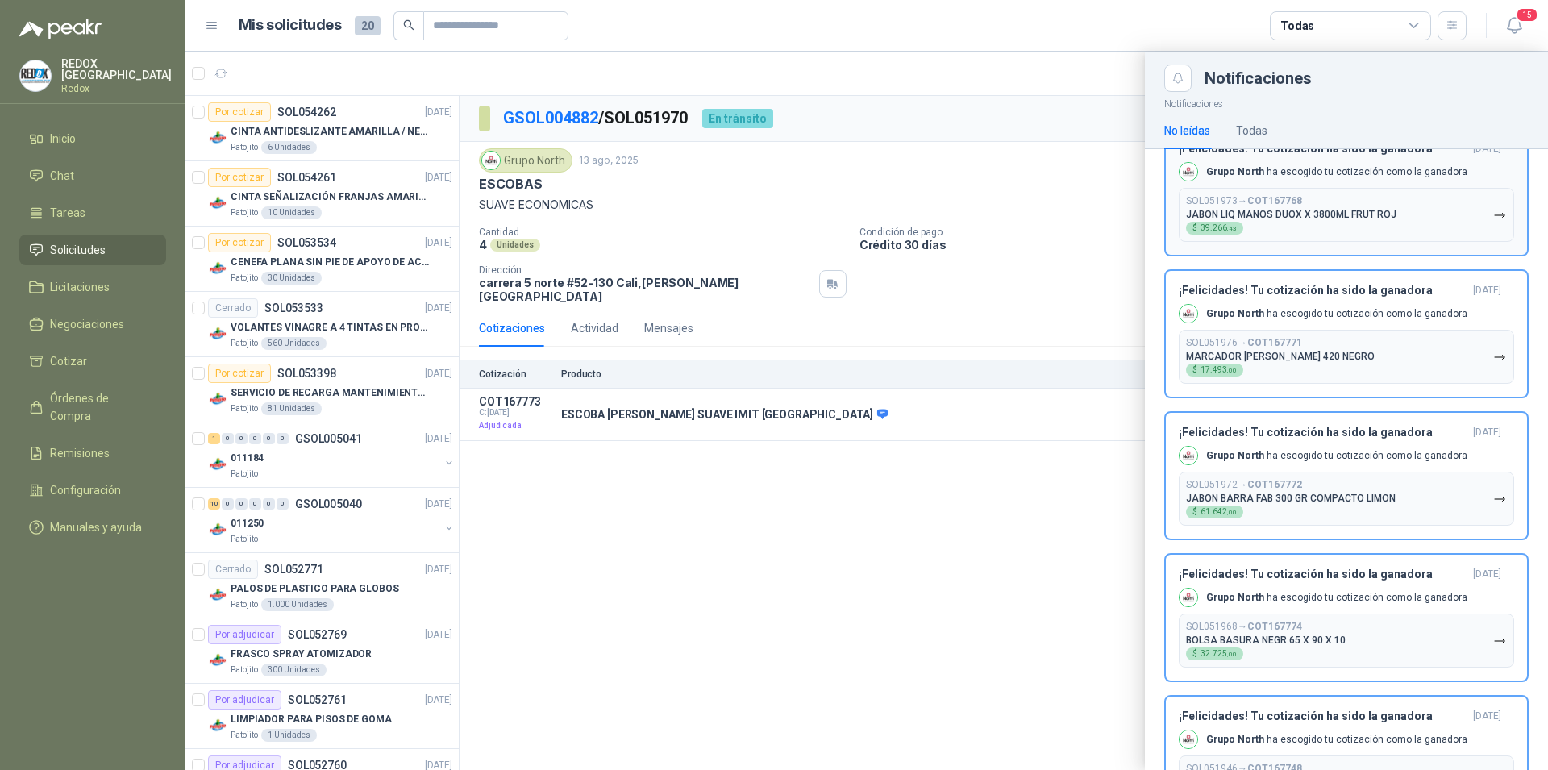
click at [1280, 242] on div "¡Felicidades! Tu cotización ha sido la ganadora [DATE] Grupo North ha escogido …" at bounding box center [1346, 192] width 335 height 100
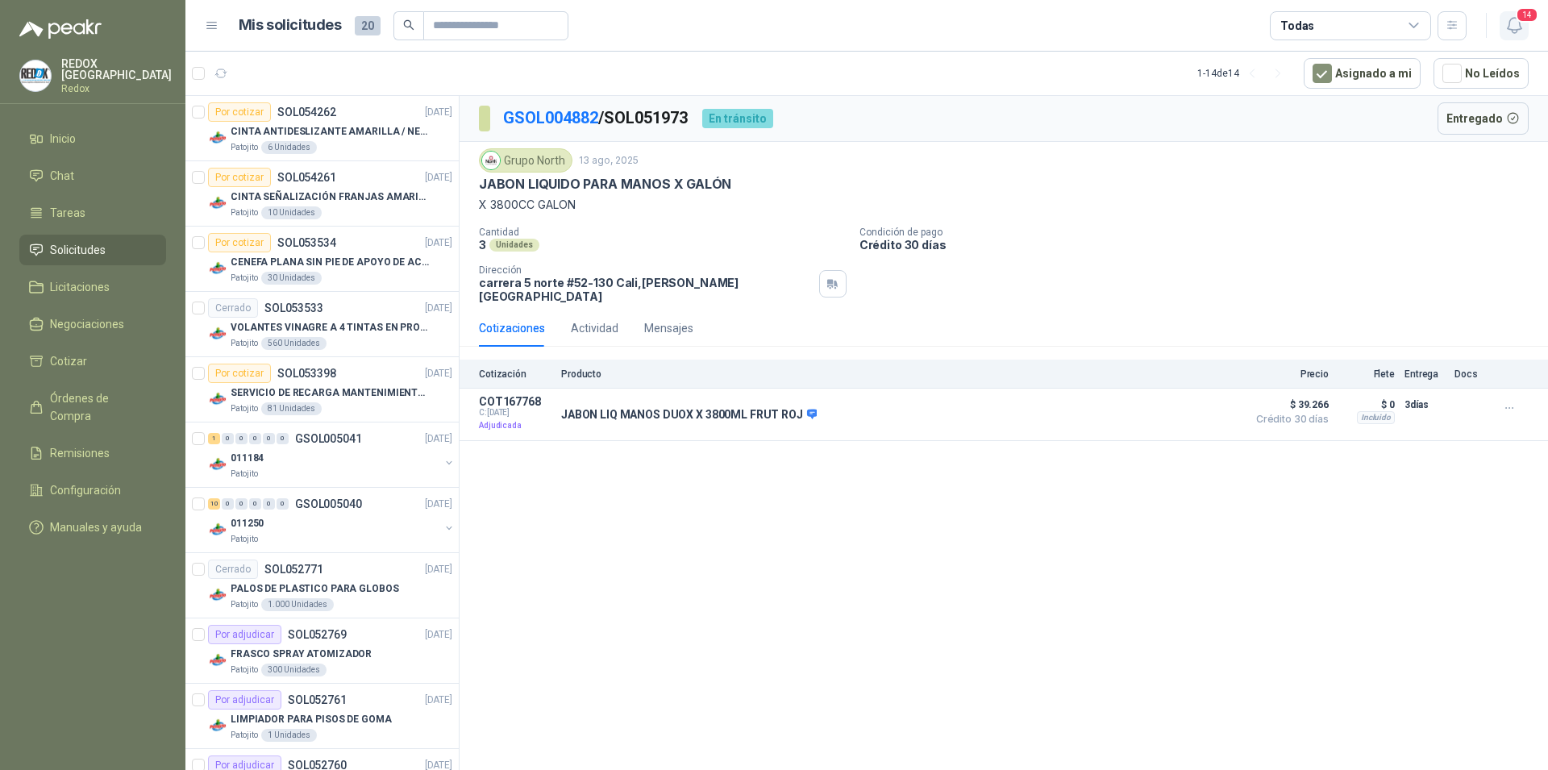
click at [1515, 18] on icon "button" at bounding box center [1514, 25] width 20 height 20
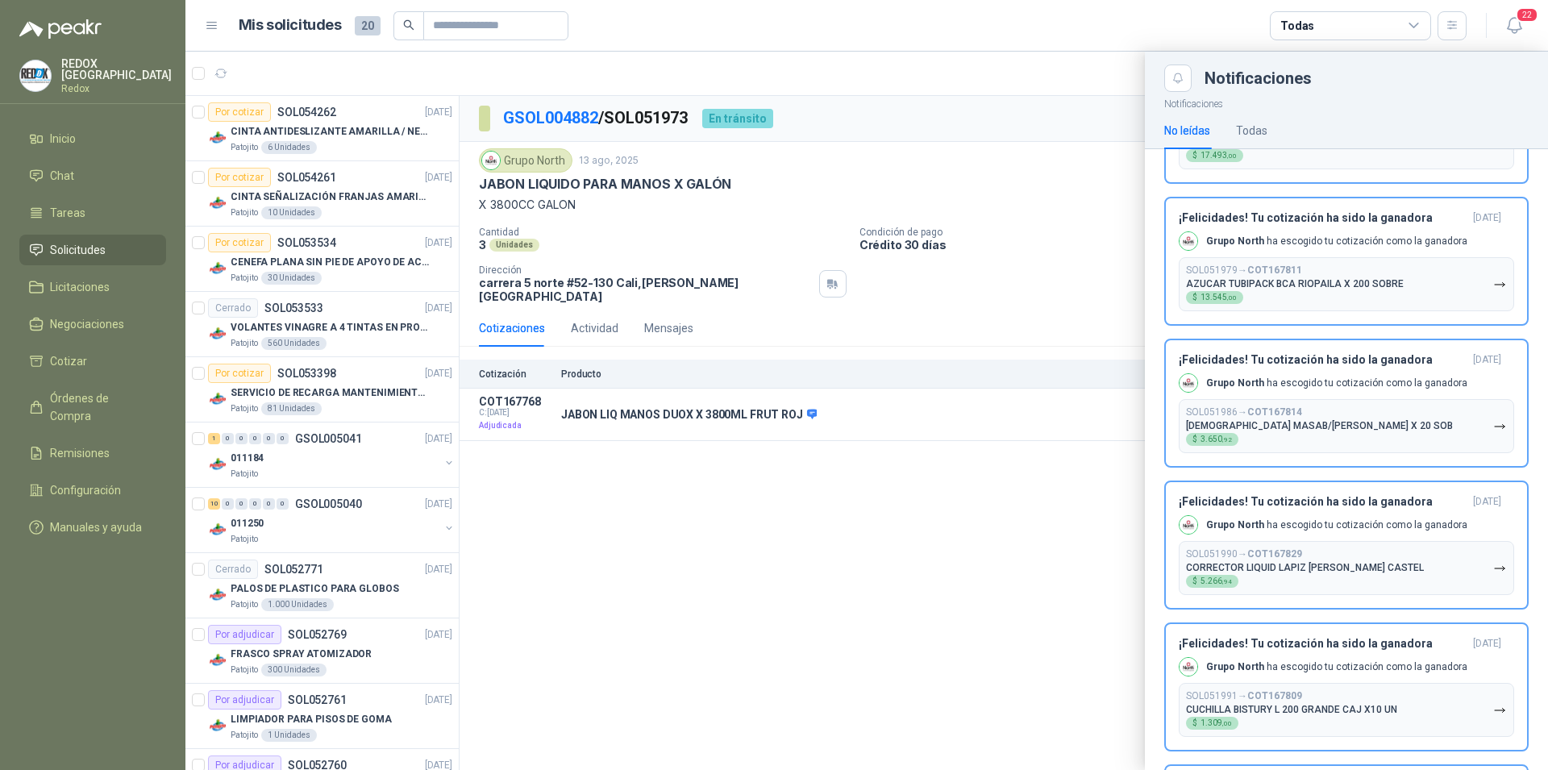
scroll to position [2530, 0]
click at [1337, 636] on h3 "¡Felicidades! Tu cotización ha sido la ganadora" at bounding box center [1323, 643] width 288 height 14
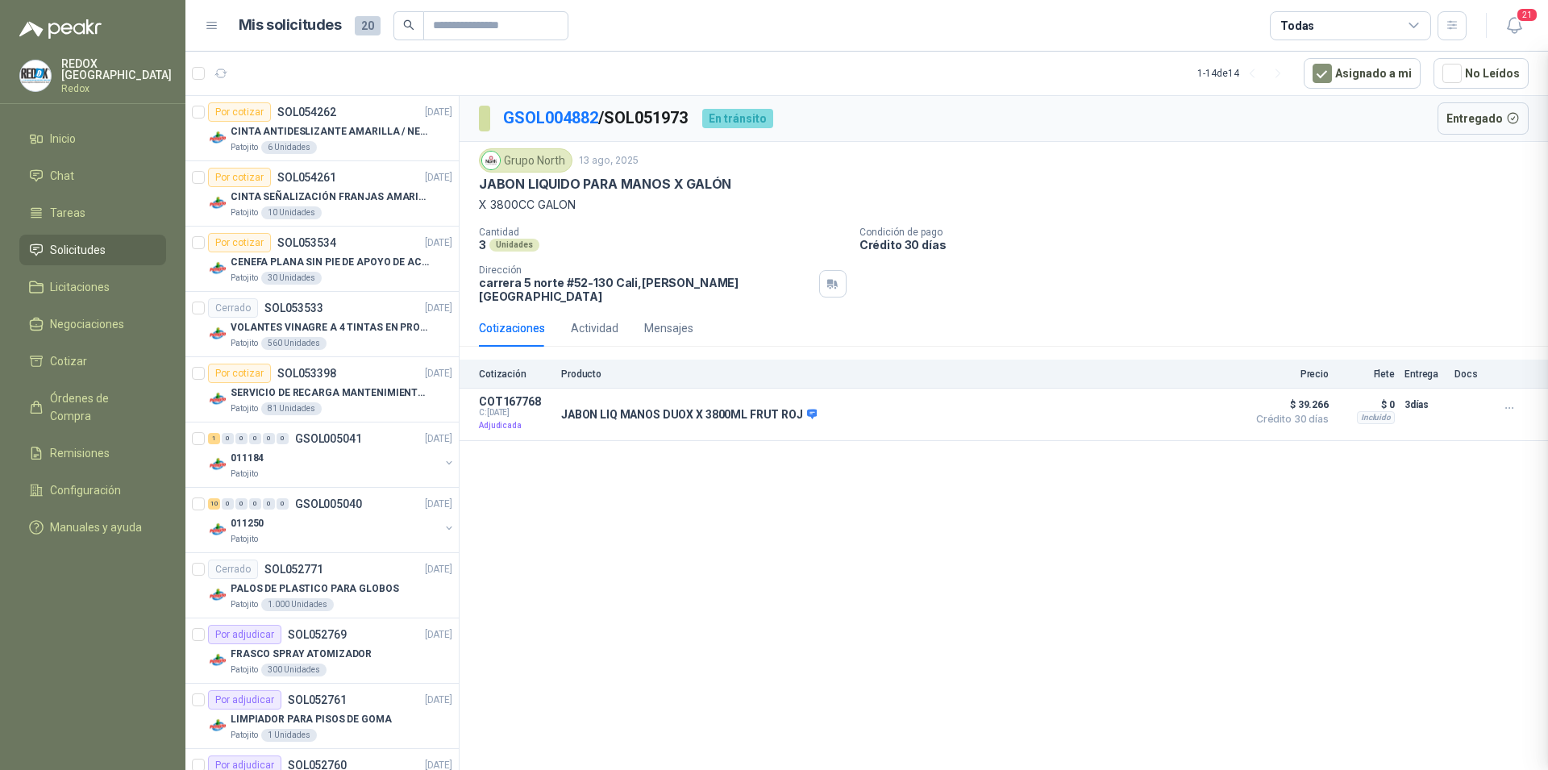
scroll to position [2389, 0]
click at [1518, 33] on icon "button" at bounding box center [1514, 25] width 20 height 20
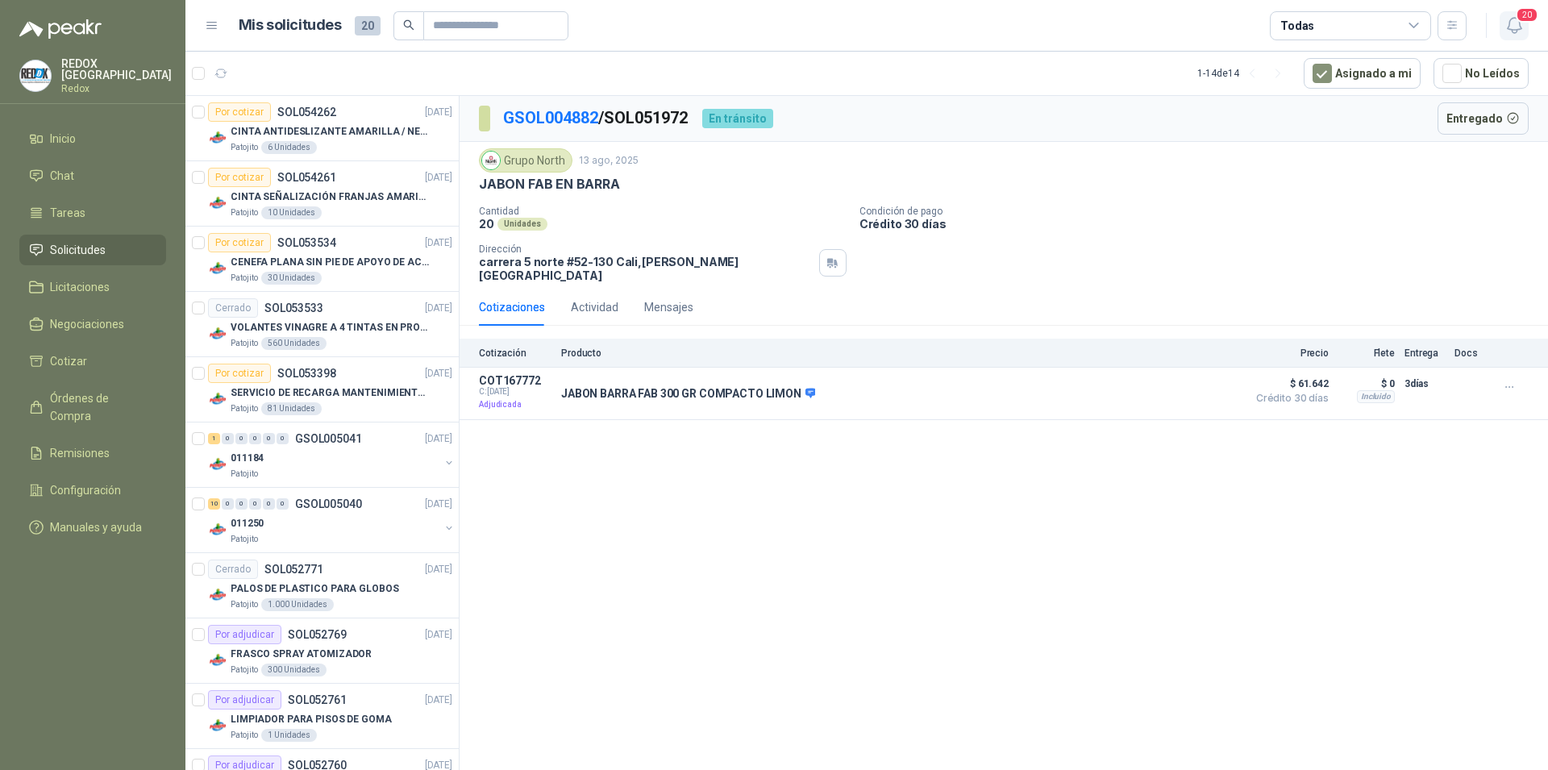
click at [1515, 21] on icon "button" at bounding box center [1514, 25] width 20 height 20
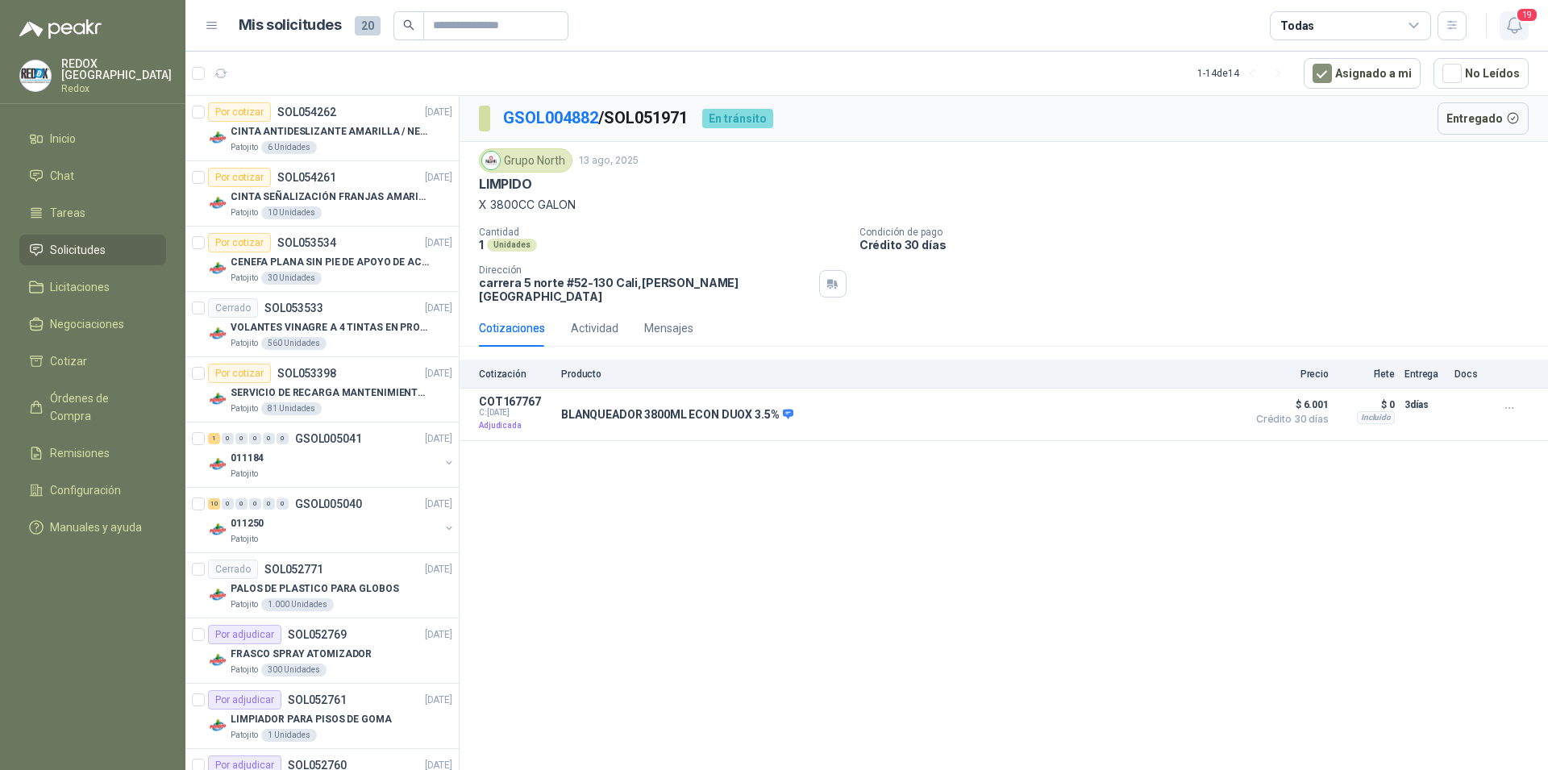
click at [1516, 18] on span "19" at bounding box center [1526, 14] width 23 height 15
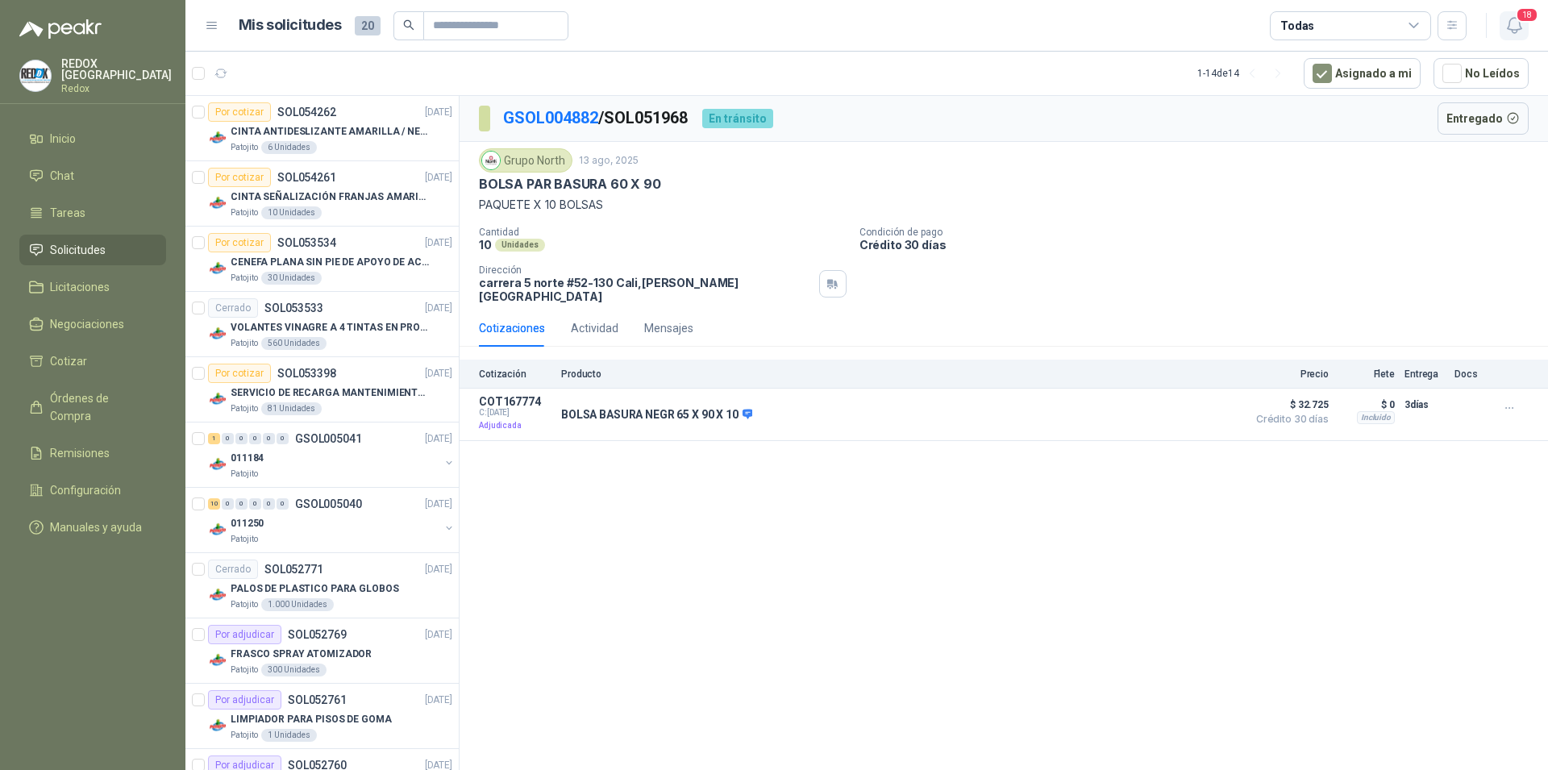
click at [1519, 23] on span "18" at bounding box center [1526, 14] width 23 height 15
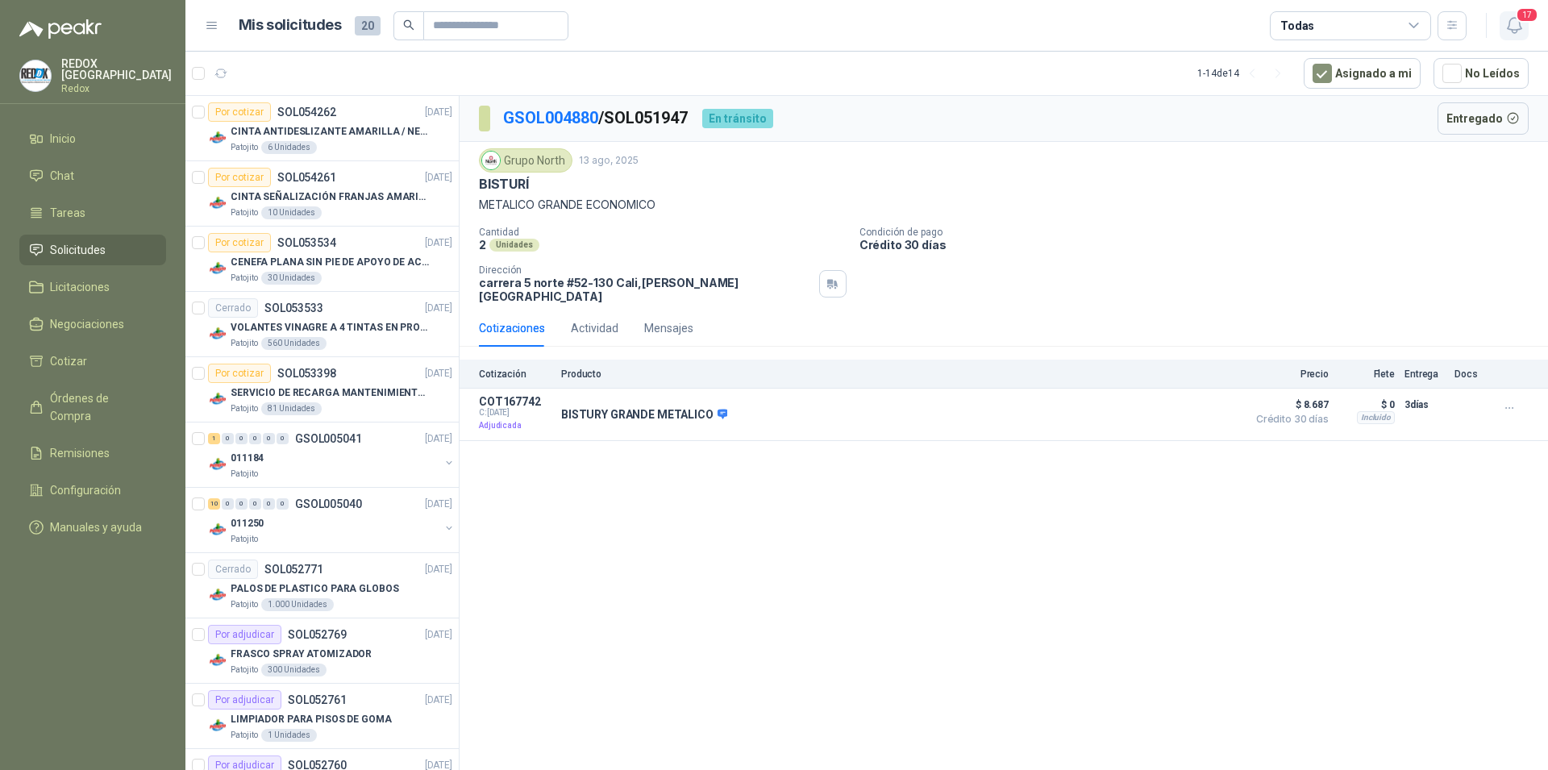
click at [1518, 25] on icon "button" at bounding box center [1514, 25] width 14 height 15
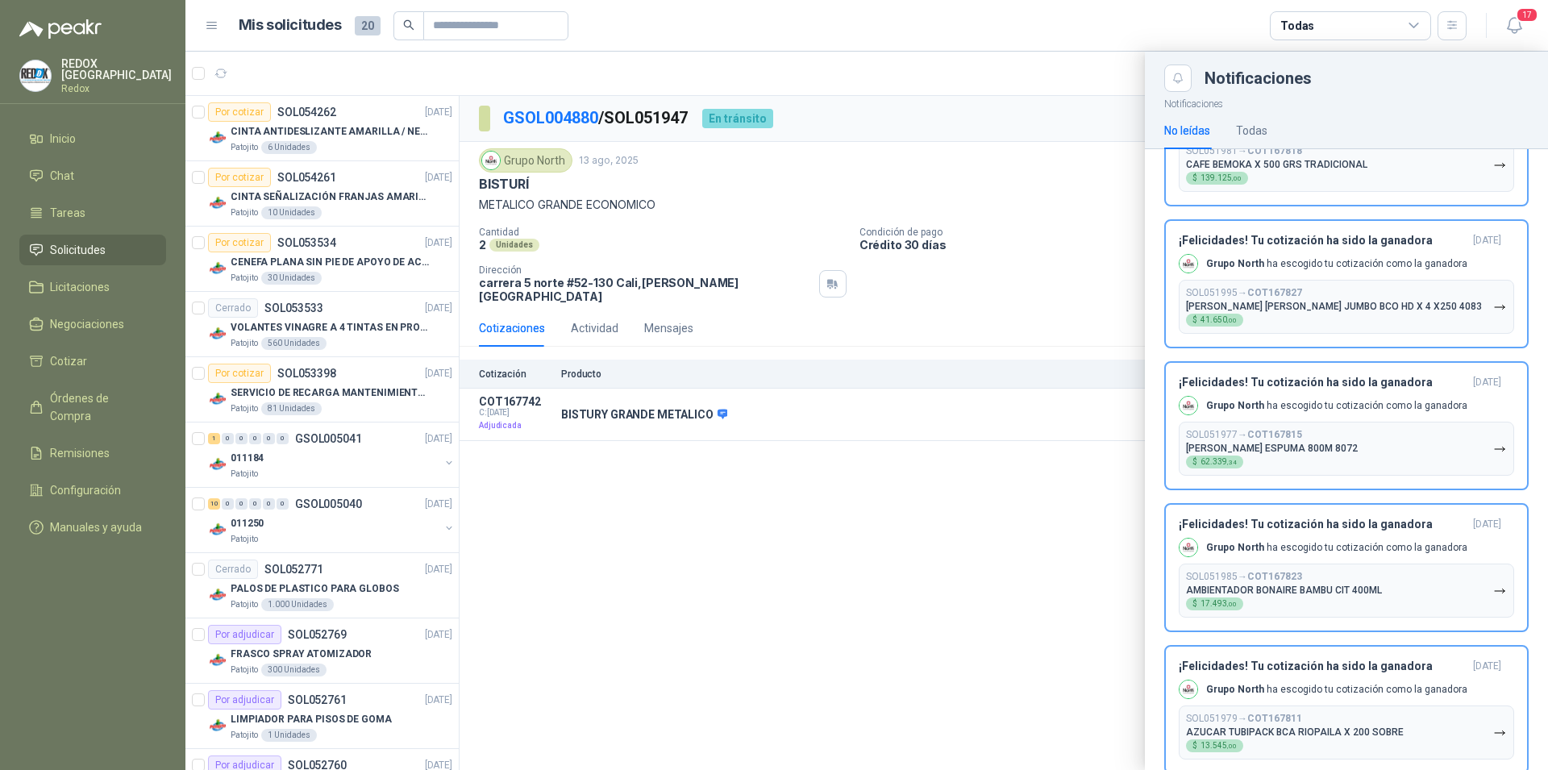
scroll to position [1398, 0]
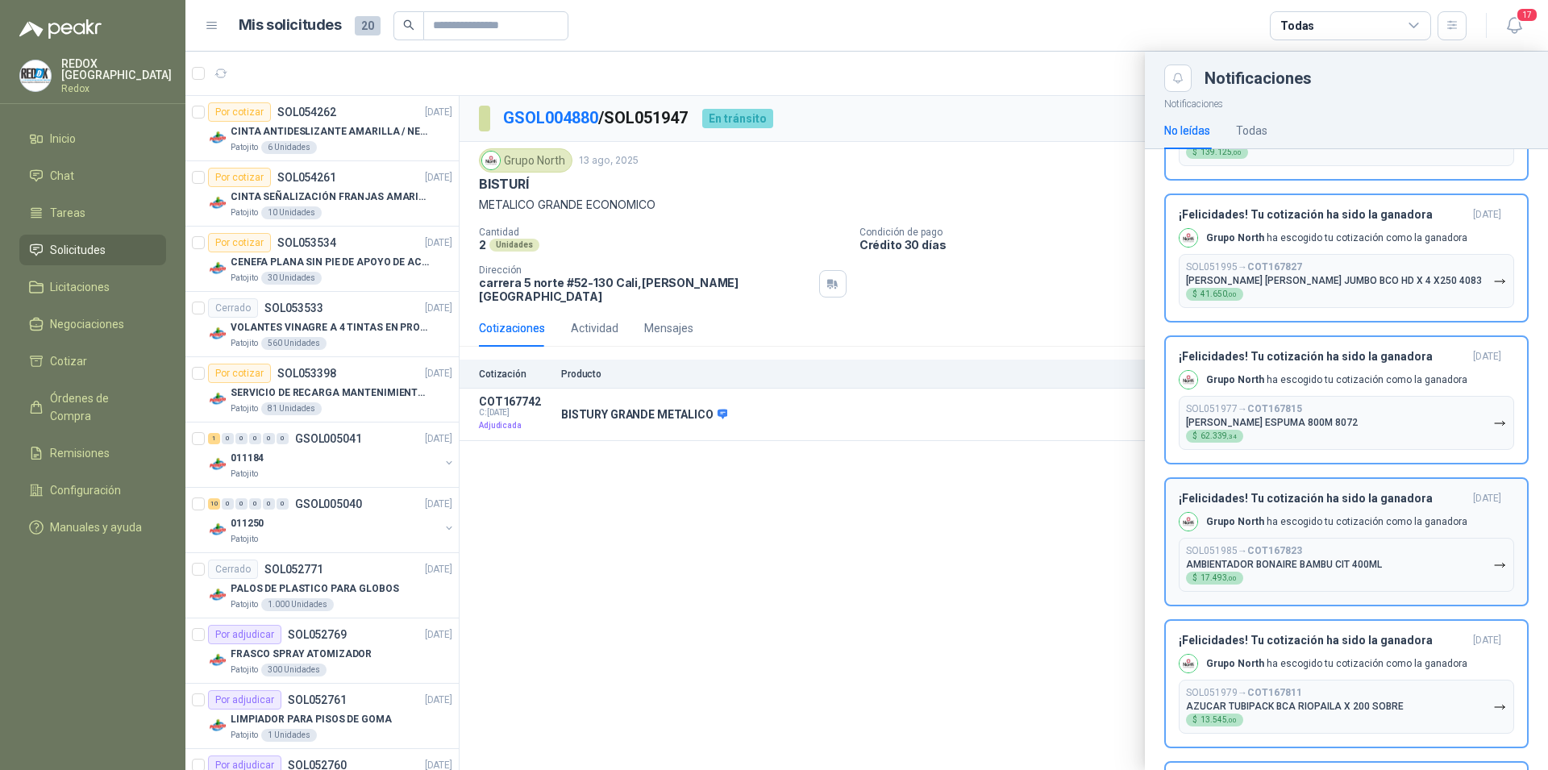
click at [1361, 559] on p "AMBIENTADOR BONAIRE BAMBU CIT 400ML" at bounding box center [1284, 564] width 196 height 11
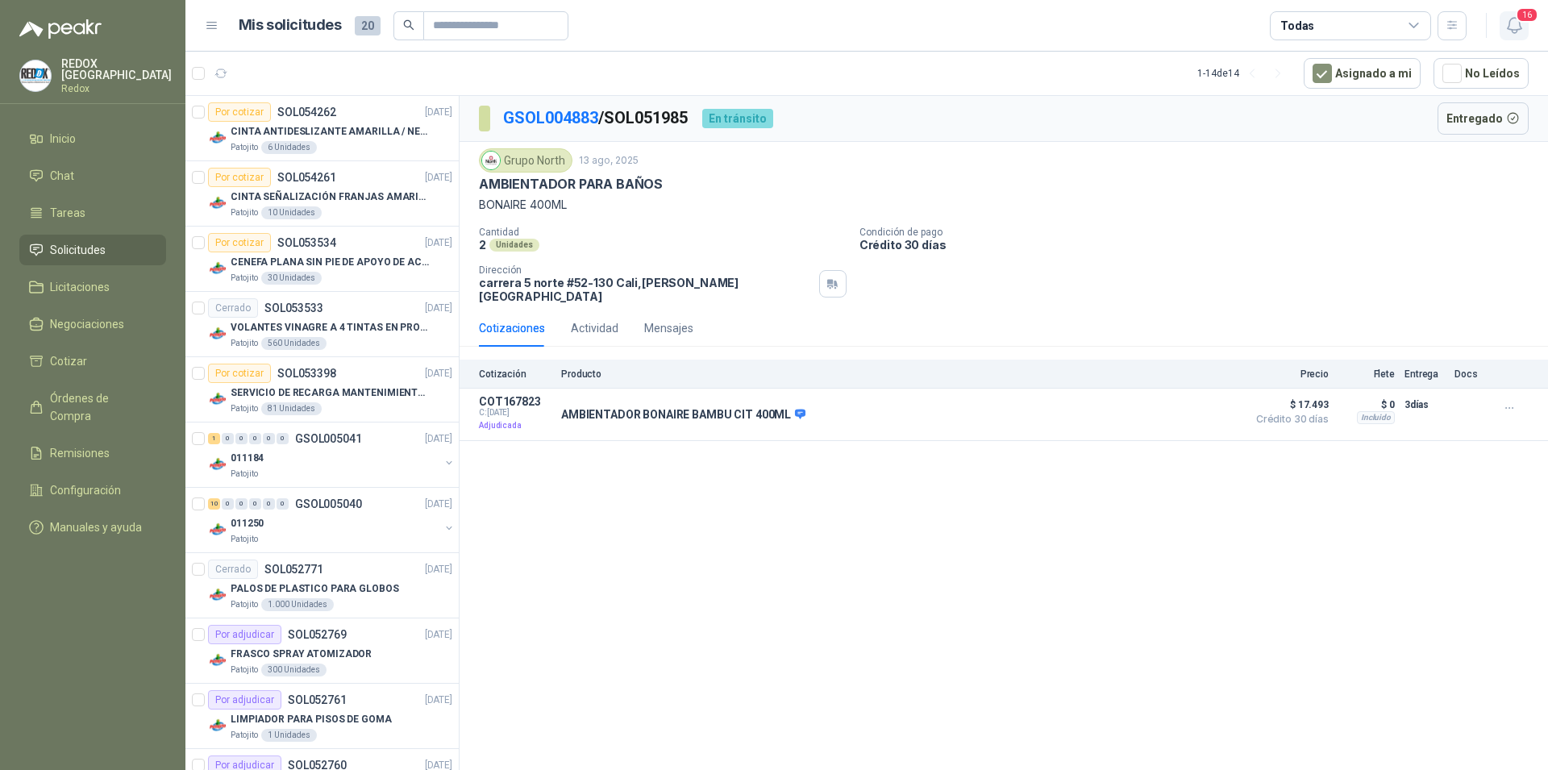
click at [1510, 29] on icon "button" at bounding box center [1514, 25] width 14 height 15
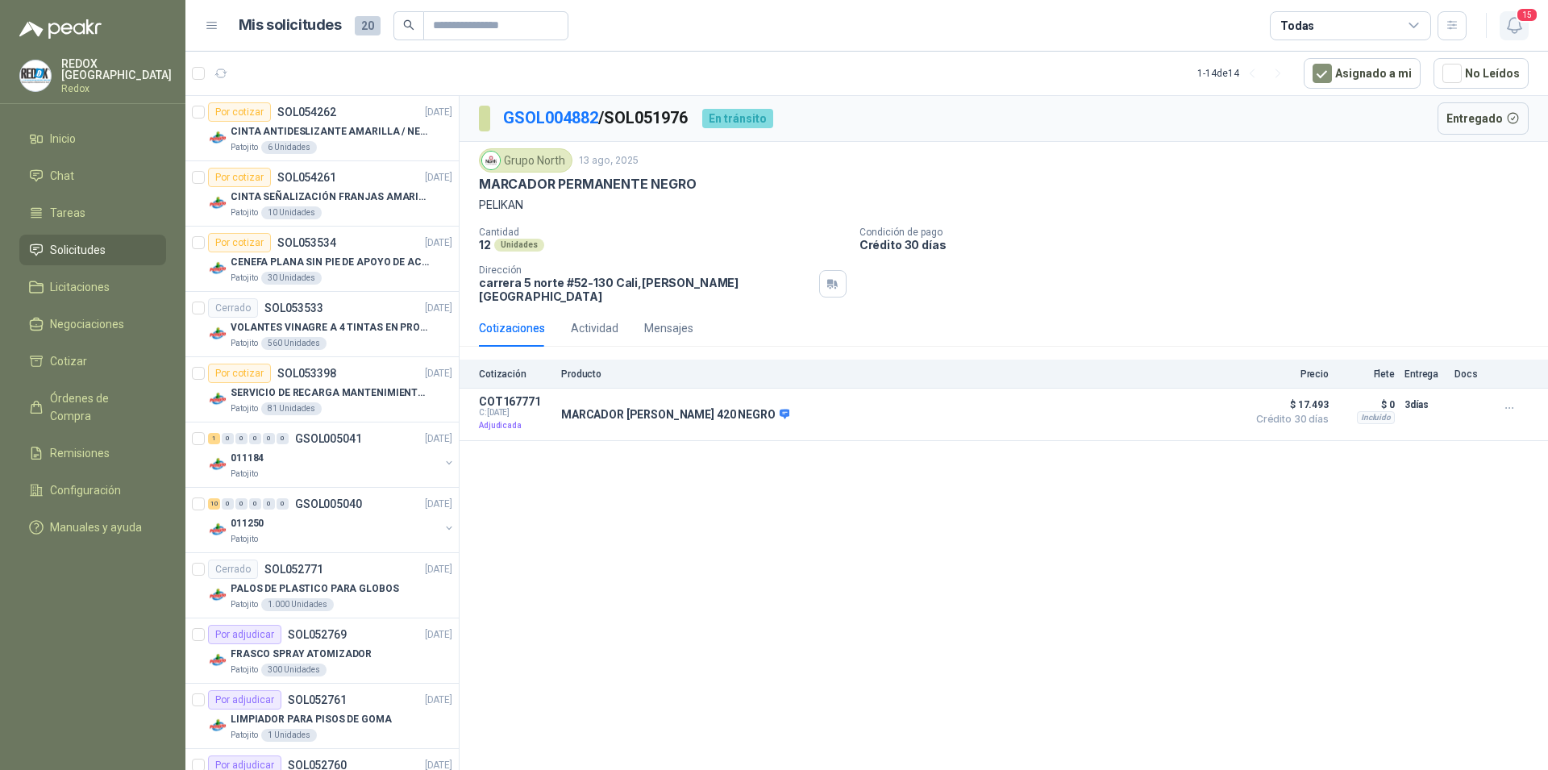
click at [1512, 24] on icon "button" at bounding box center [1514, 25] width 20 height 20
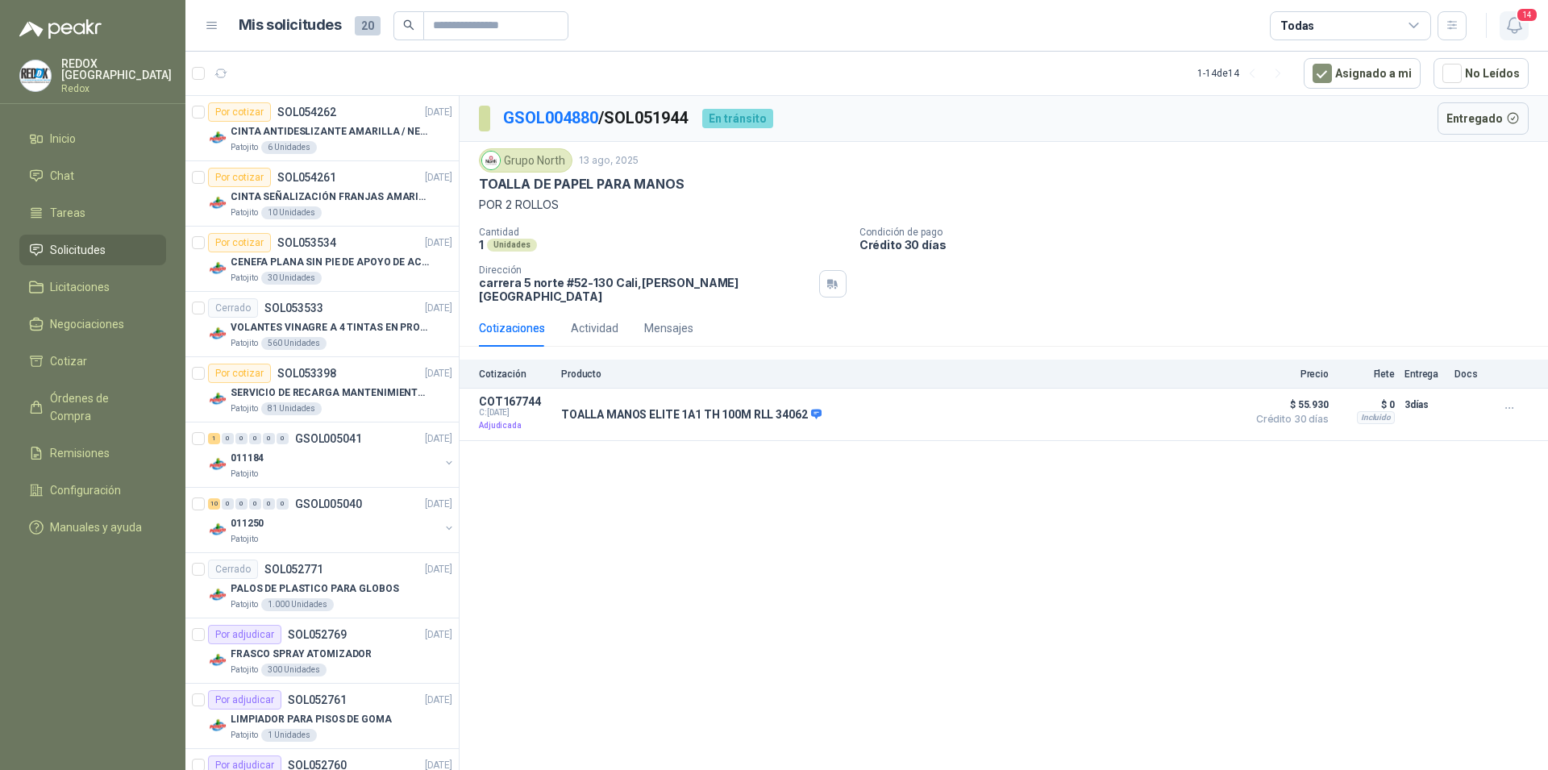
click at [1516, 27] on icon "button" at bounding box center [1514, 25] width 20 height 20
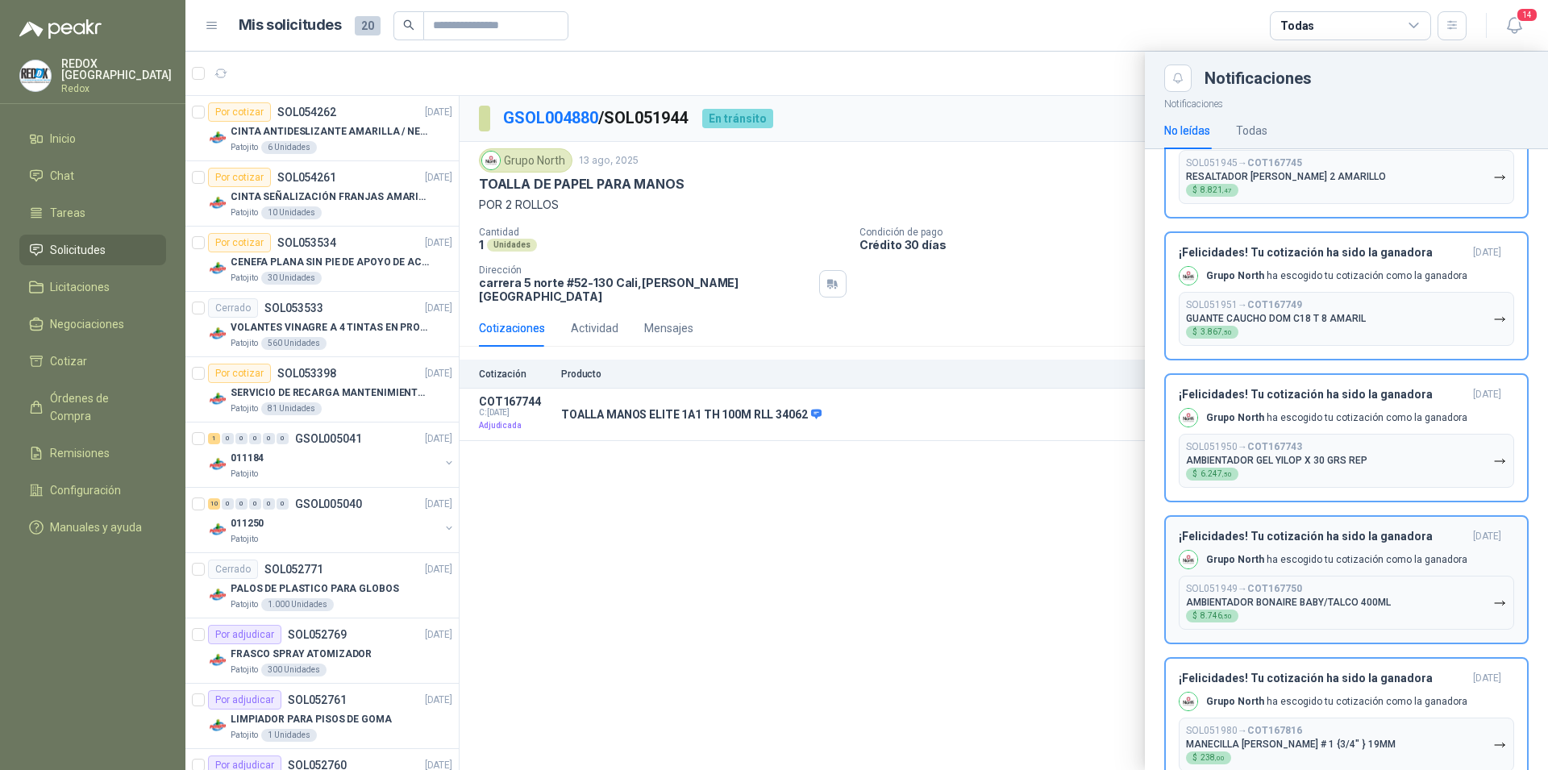
scroll to position [411, 0]
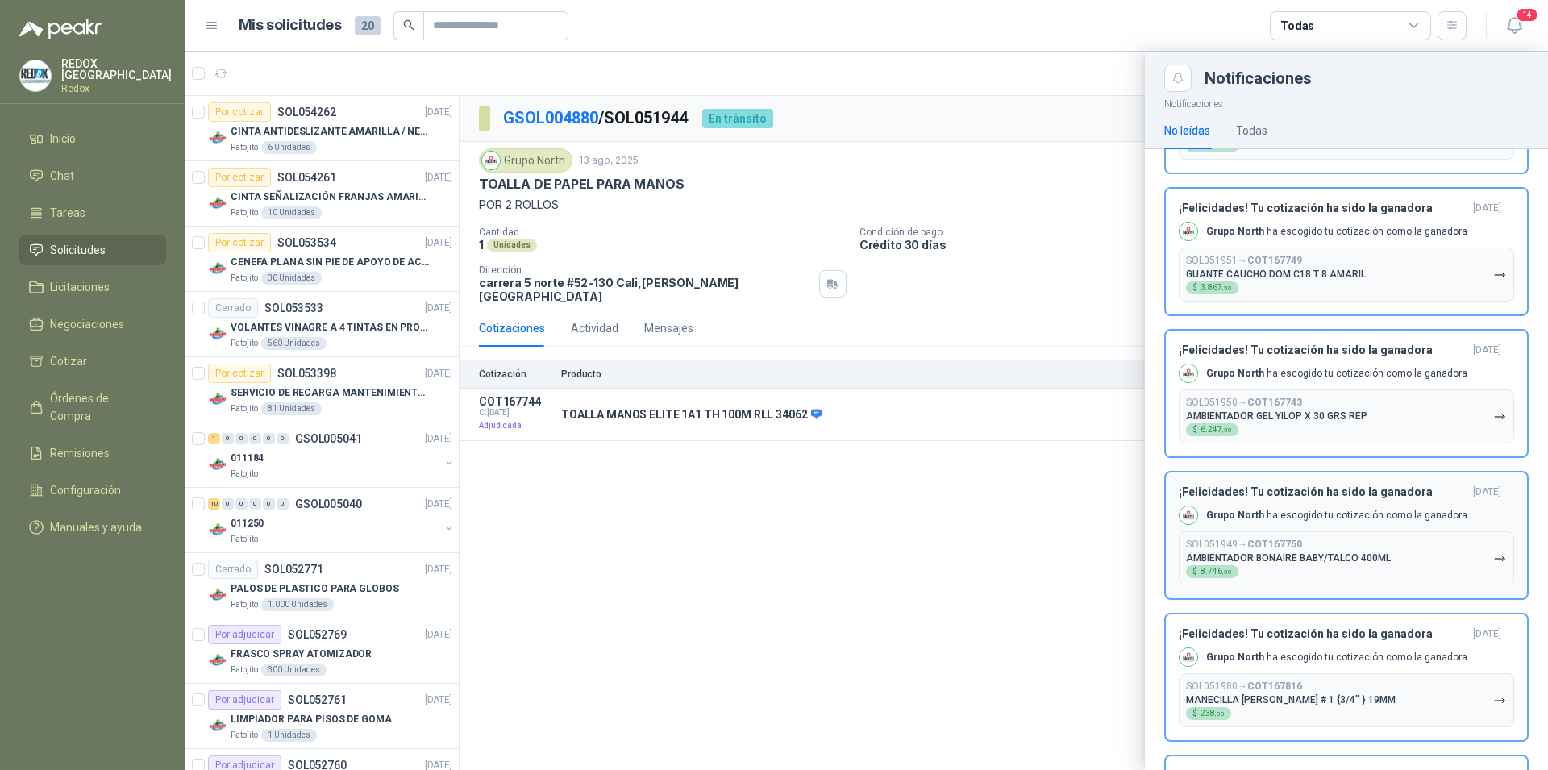
click at [1357, 592] on button "¡Felicidades! Tu cotización ha sido la ganadora [DATE] Grupo North ha escogido …" at bounding box center [1346, 535] width 364 height 129
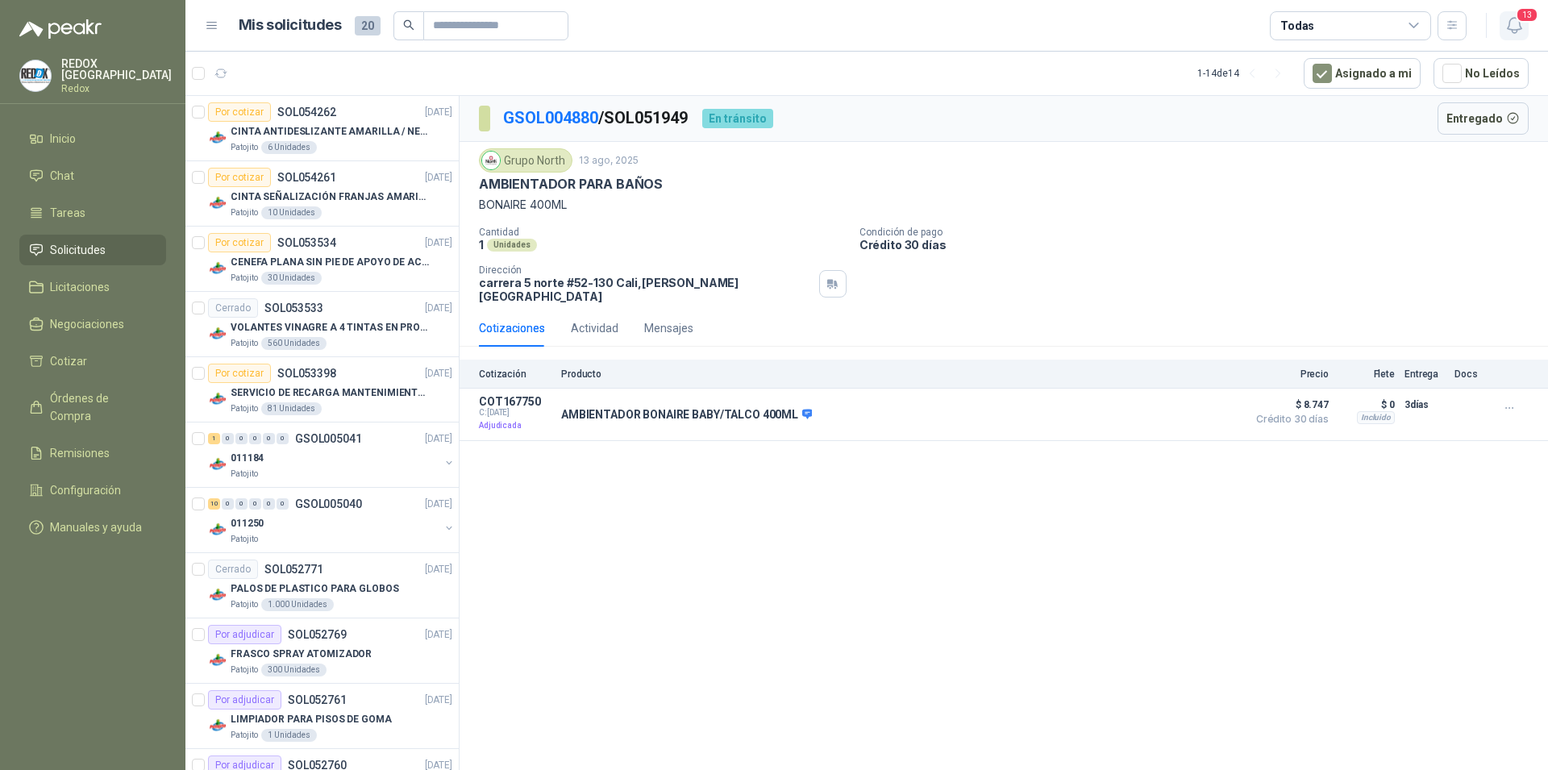
click at [1513, 24] on icon "button" at bounding box center [1514, 25] width 20 height 20
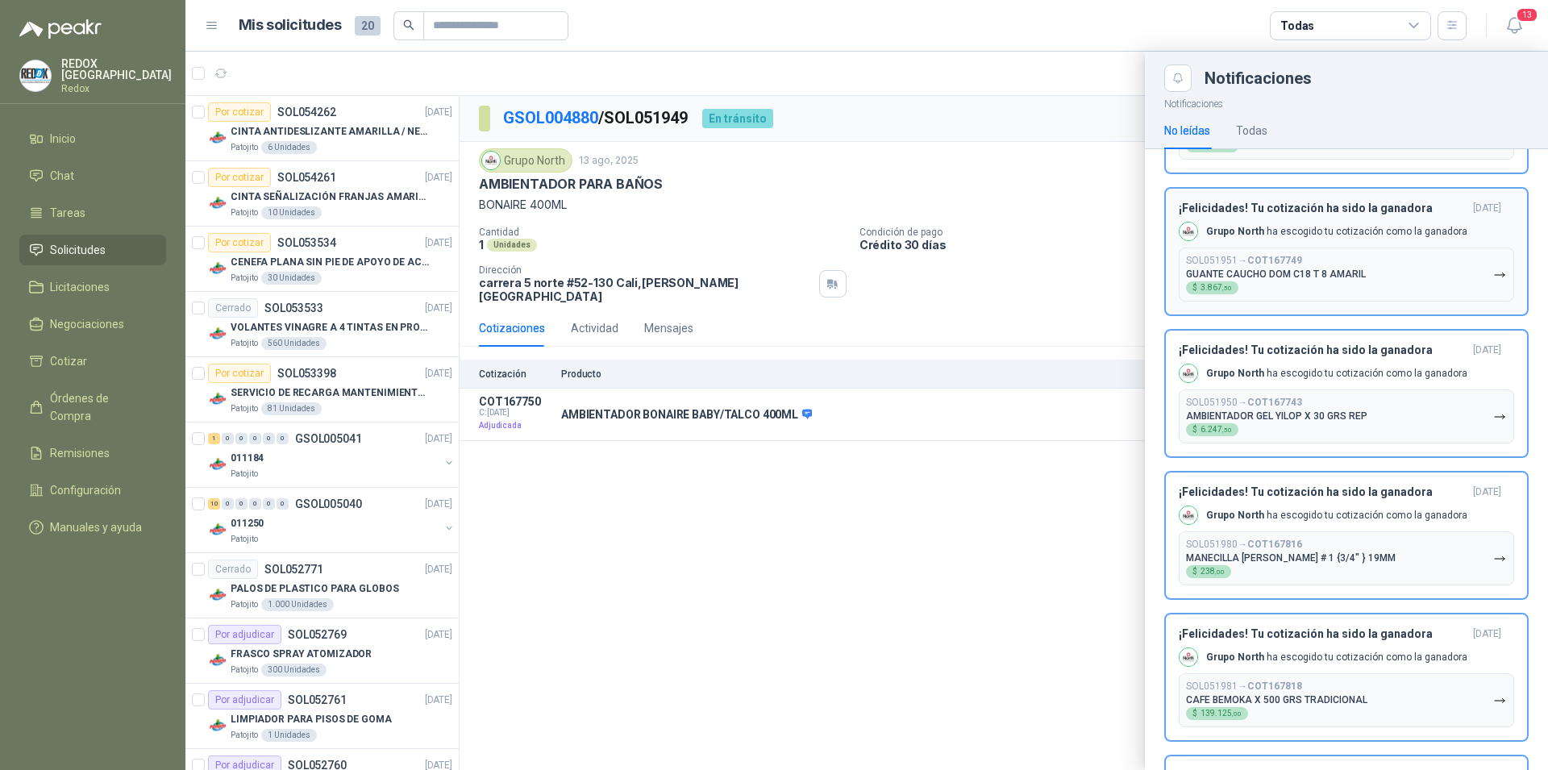
click at [1382, 301] on div "¡Felicidades! Tu cotización ha sido la ganadora [DATE] Grupo North ha escogido …" at bounding box center [1346, 252] width 335 height 100
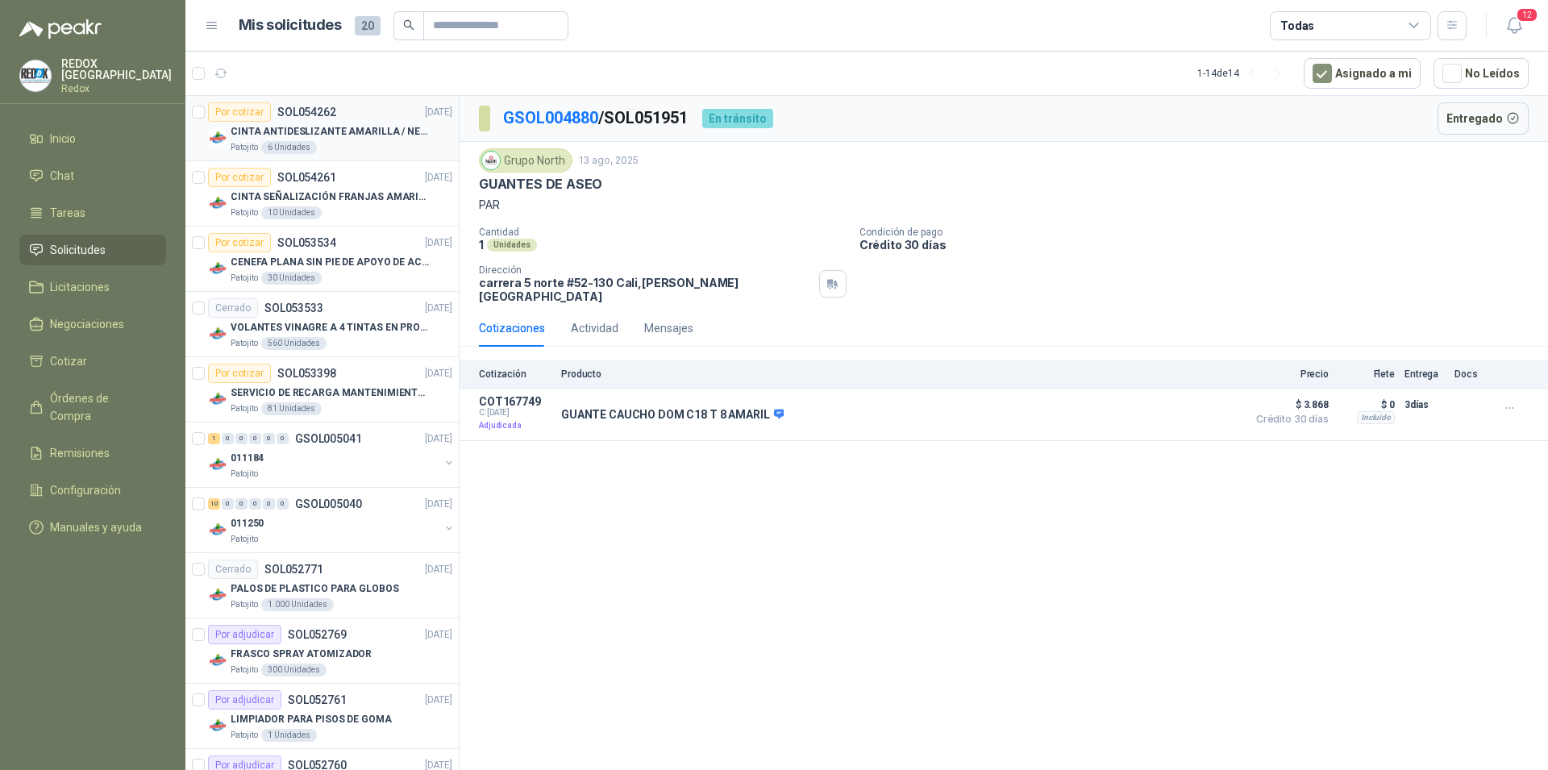
click at [325, 122] on div "CINTA ANTIDESLIZANTE AMARILLA / NEGRA" at bounding box center [342, 131] width 222 height 19
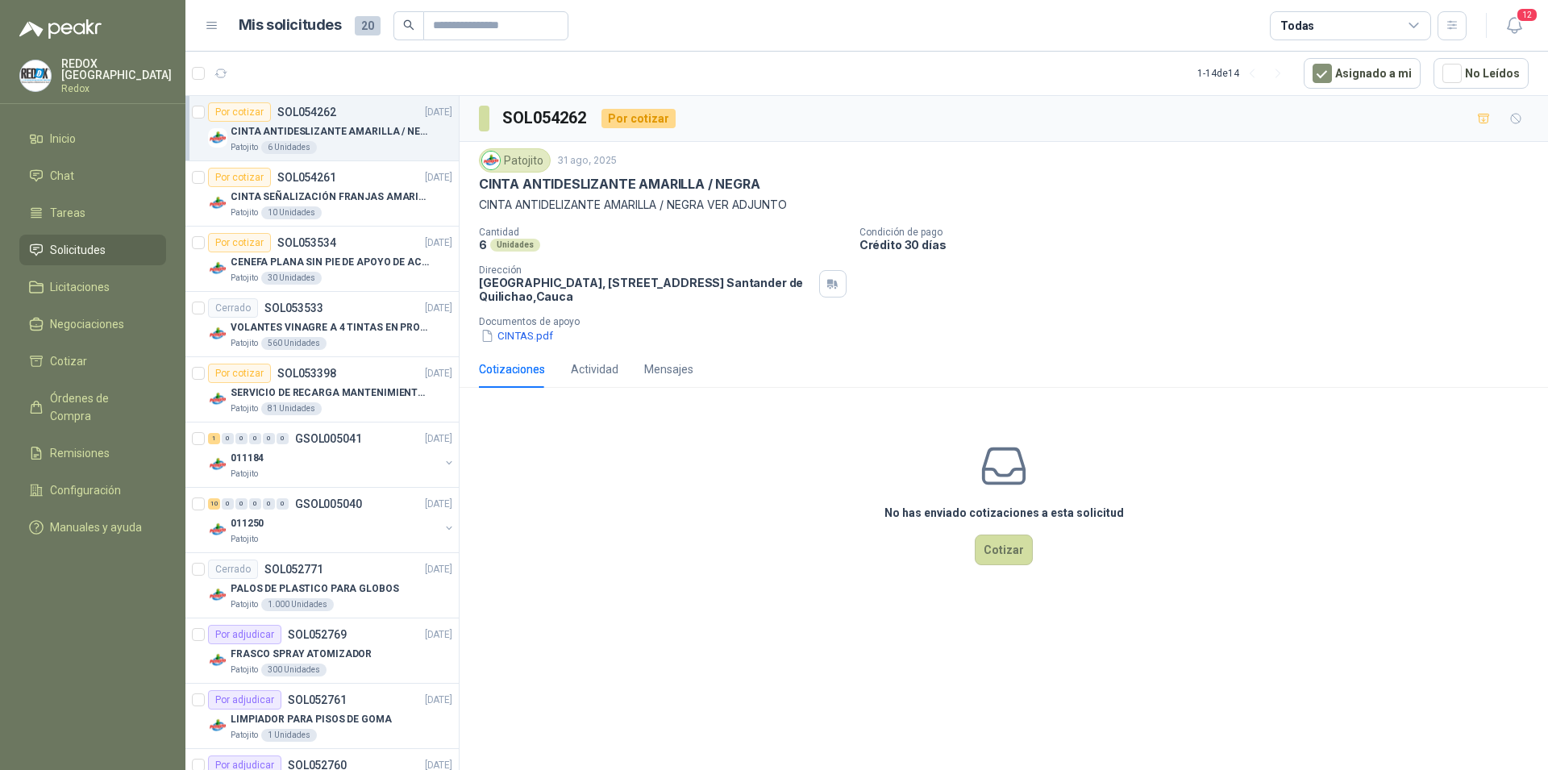
click at [68, 248] on span "Solicitudes" at bounding box center [78, 250] width 56 height 18
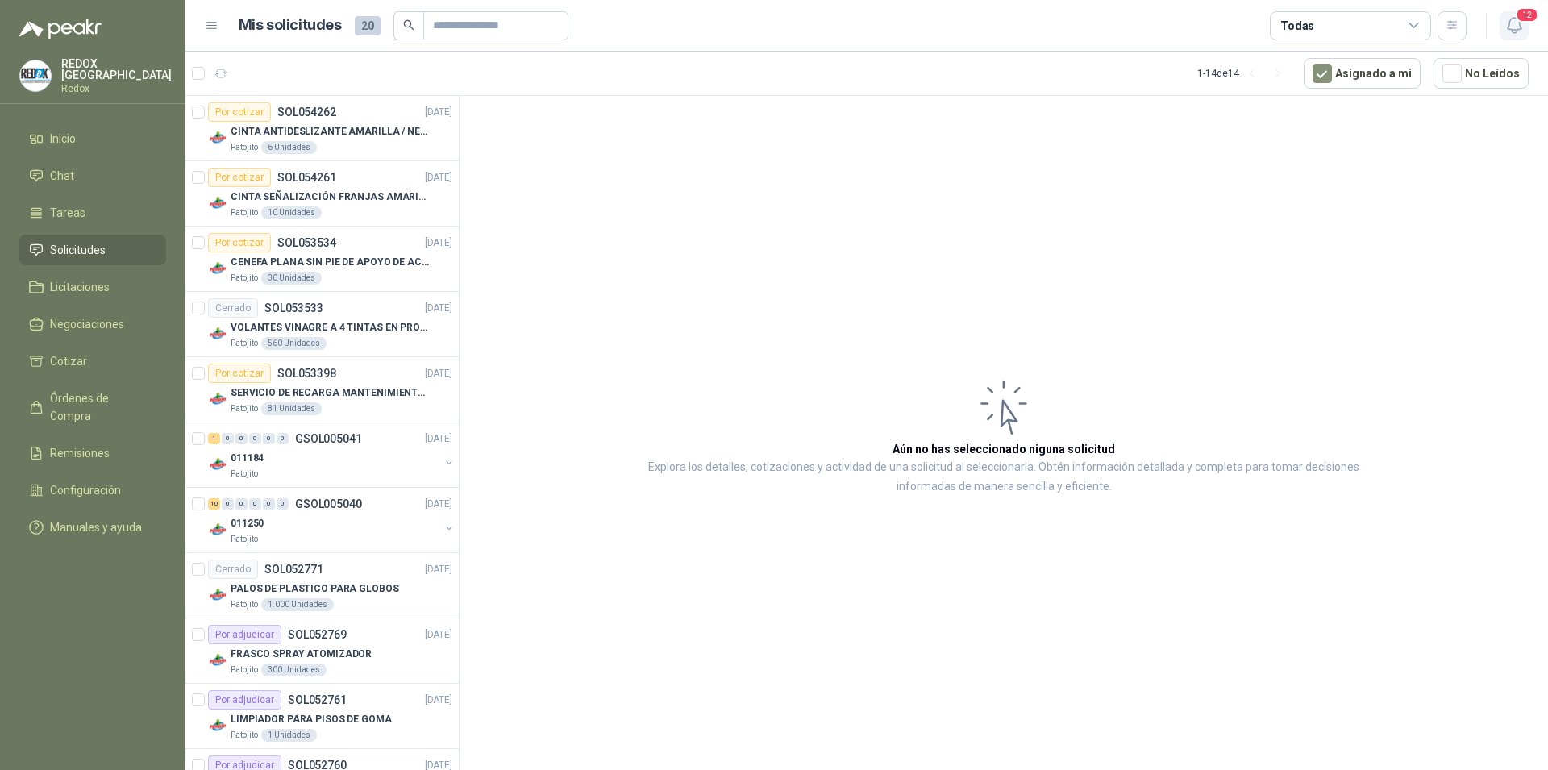
click at [1510, 26] on icon "button" at bounding box center [1514, 25] width 20 height 20
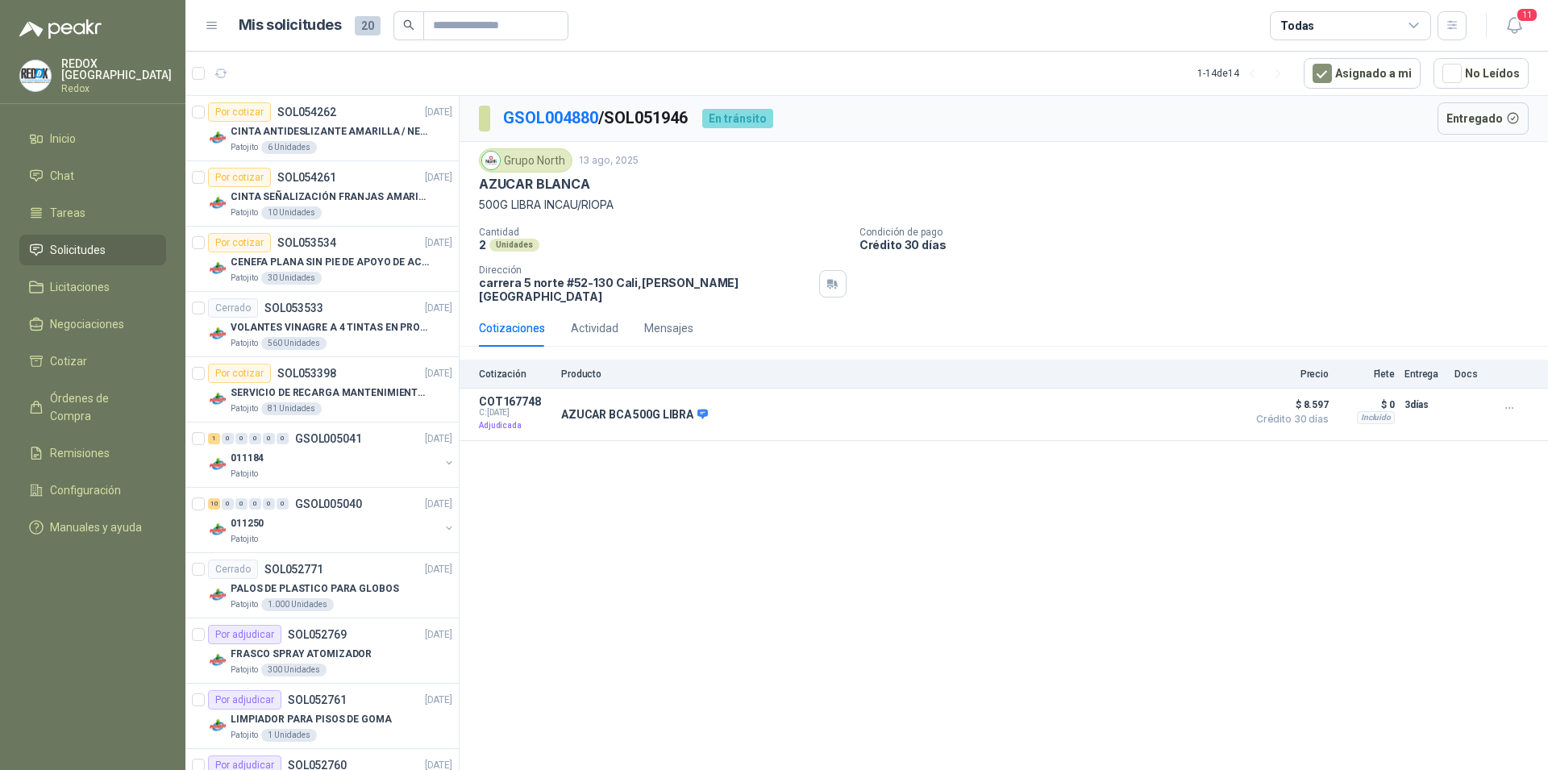
click at [75, 242] on span "Solicitudes" at bounding box center [78, 250] width 56 height 18
